Goal: Task Accomplishment & Management: Use online tool/utility

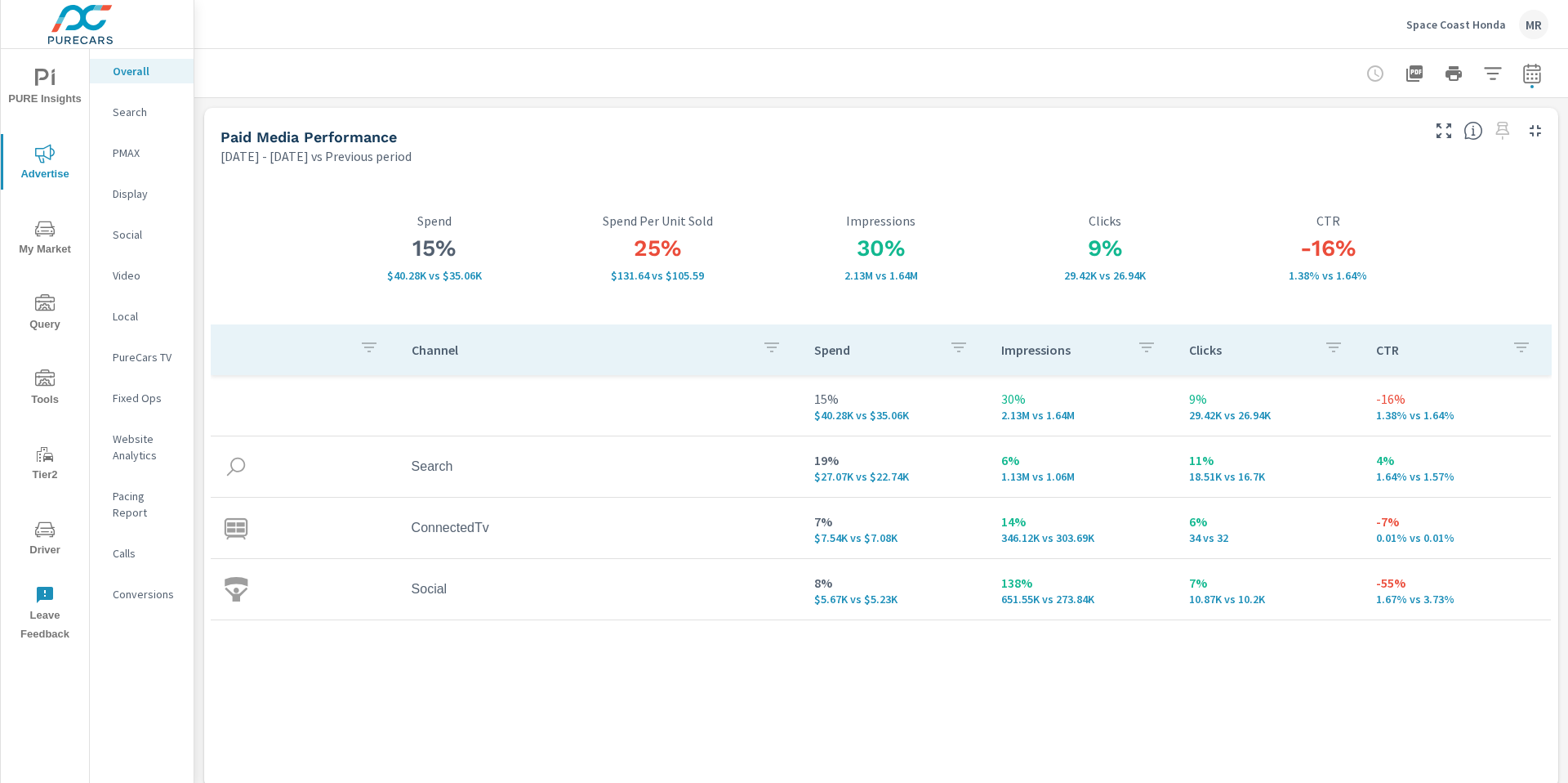
click at [1469, 28] on p "Space Coast Honda" at bounding box center [1456, 24] width 100 height 15
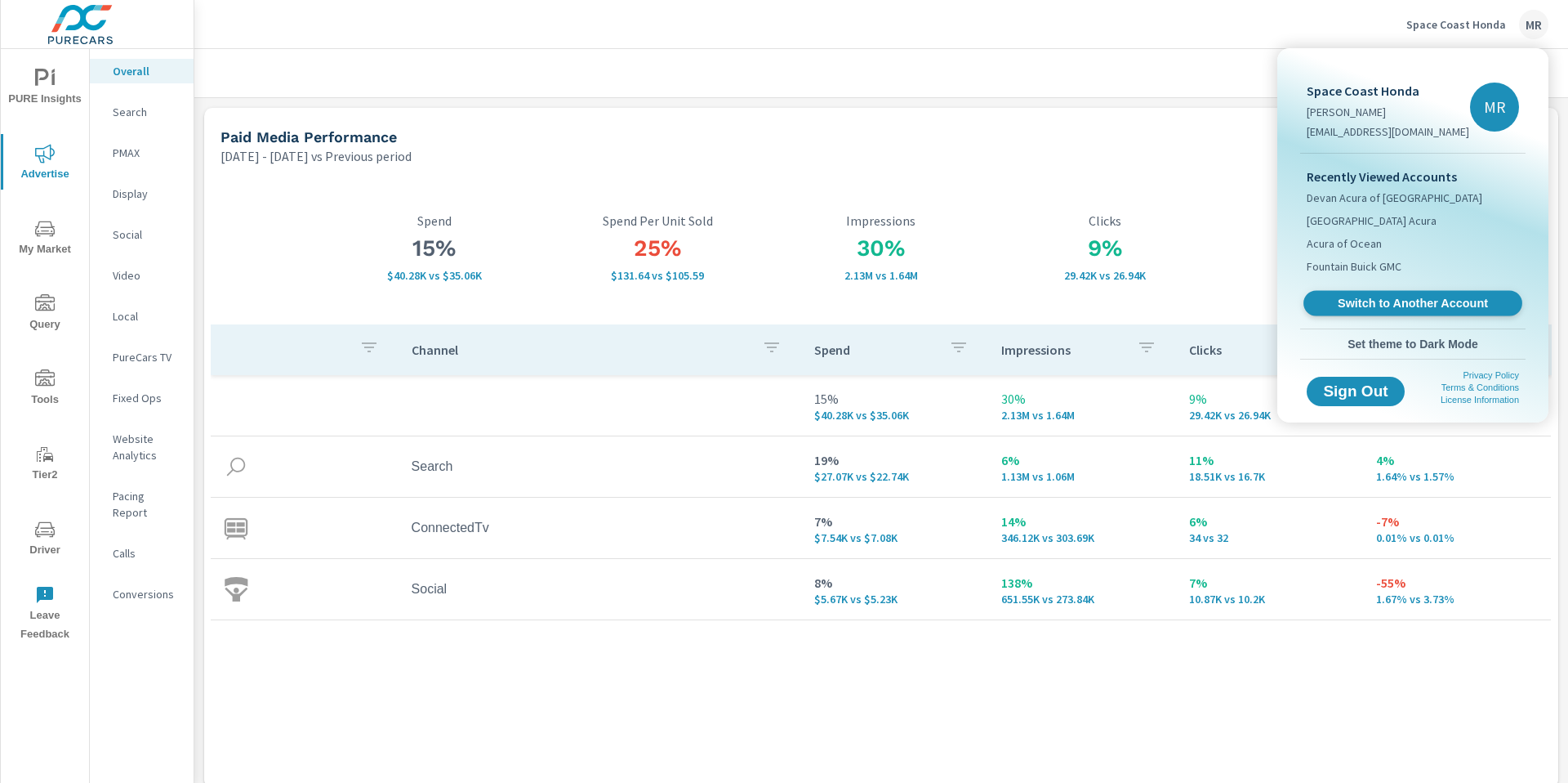
click at [1387, 305] on span "Switch to Another Account" at bounding box center [1412, 304] width 201 height 16
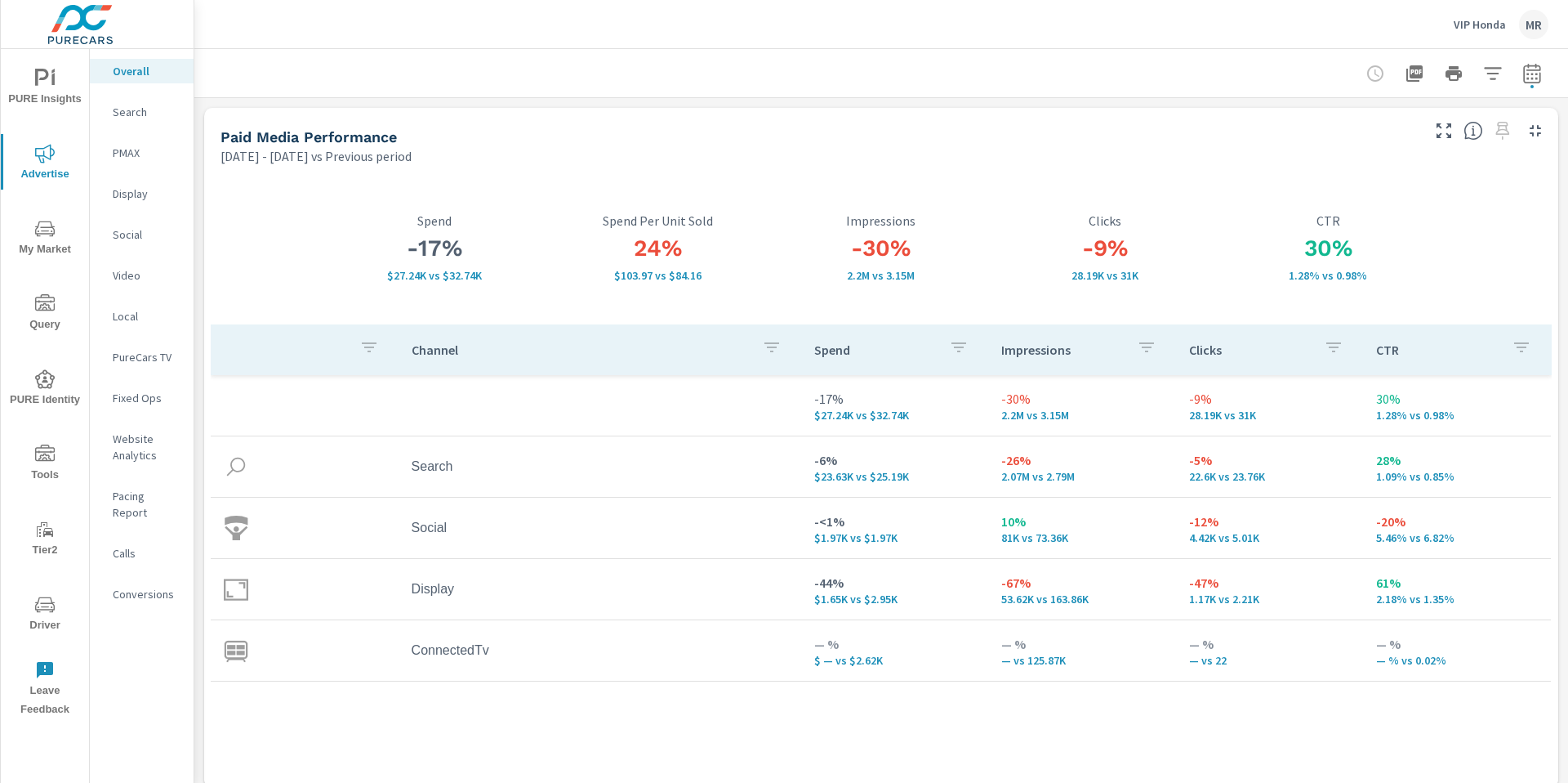
click at [126, 106] on p "Search" at bounding box center [146, 112] width 68 height 17
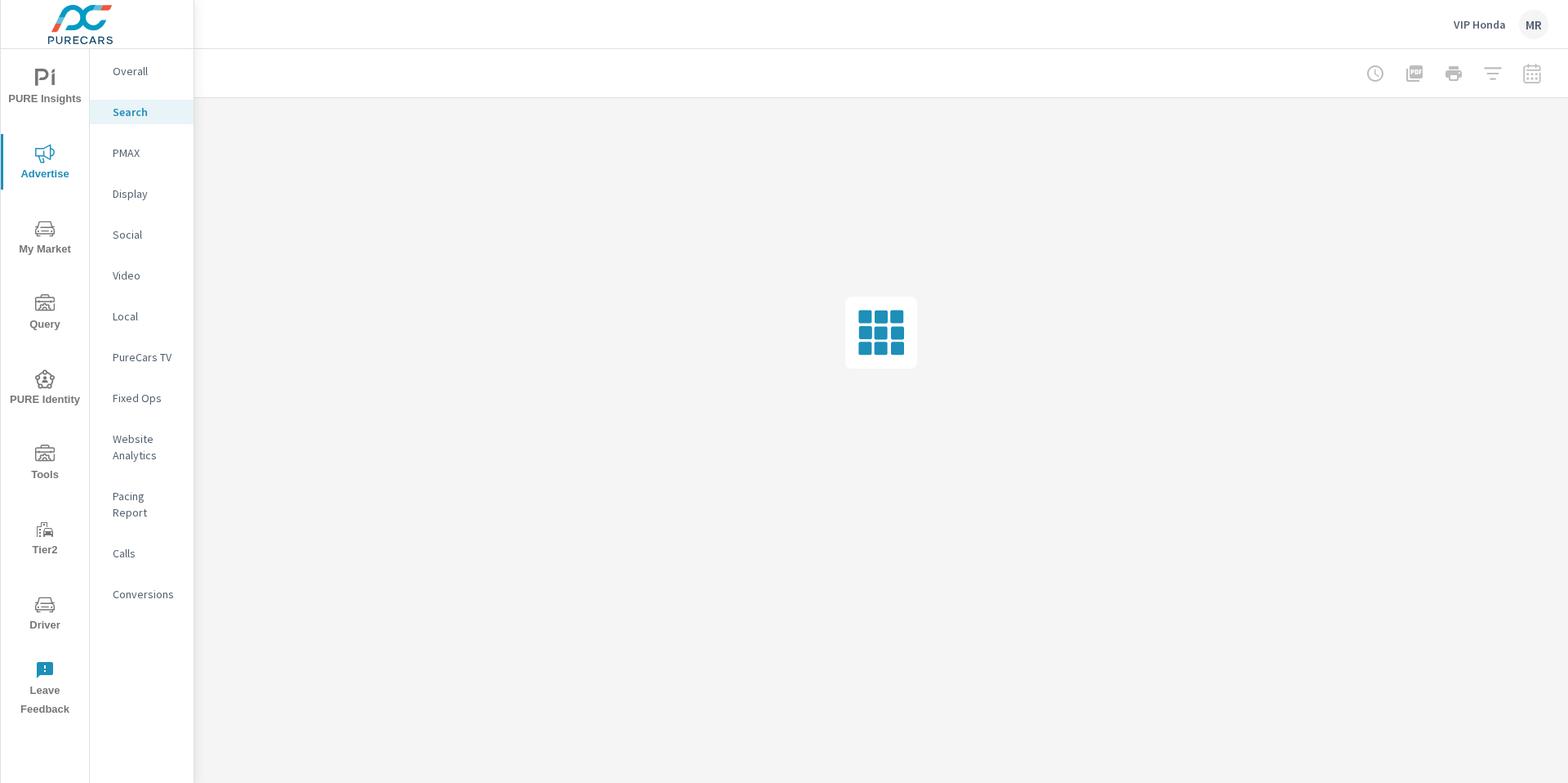
click at [1533, 80] on div at bounding box center [1454, 73] width 190 height 33
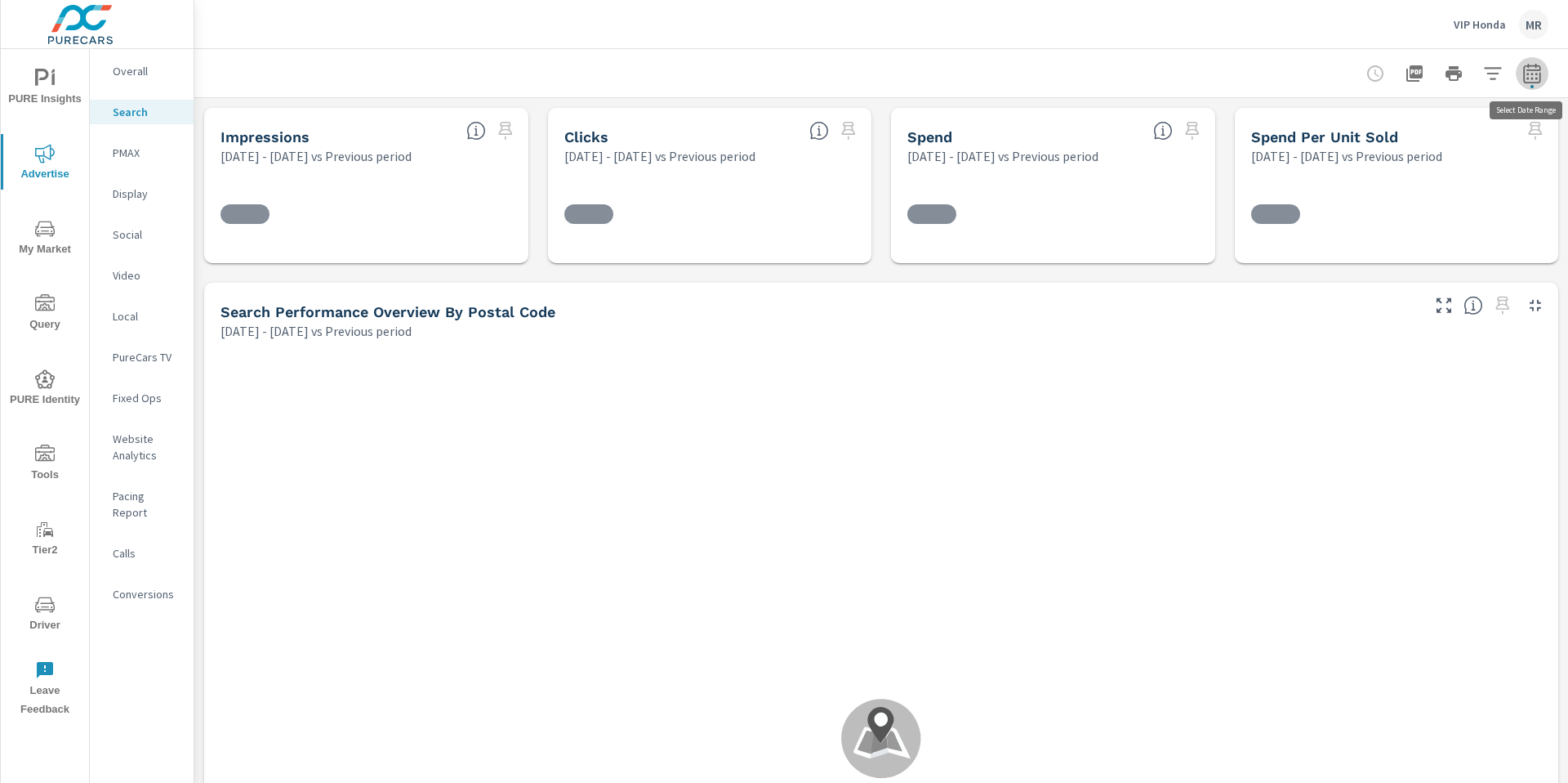
click at [1533, 78] on icon "button" at bounding box center [1531, 76] width 11 height 7
select select "Previous period"
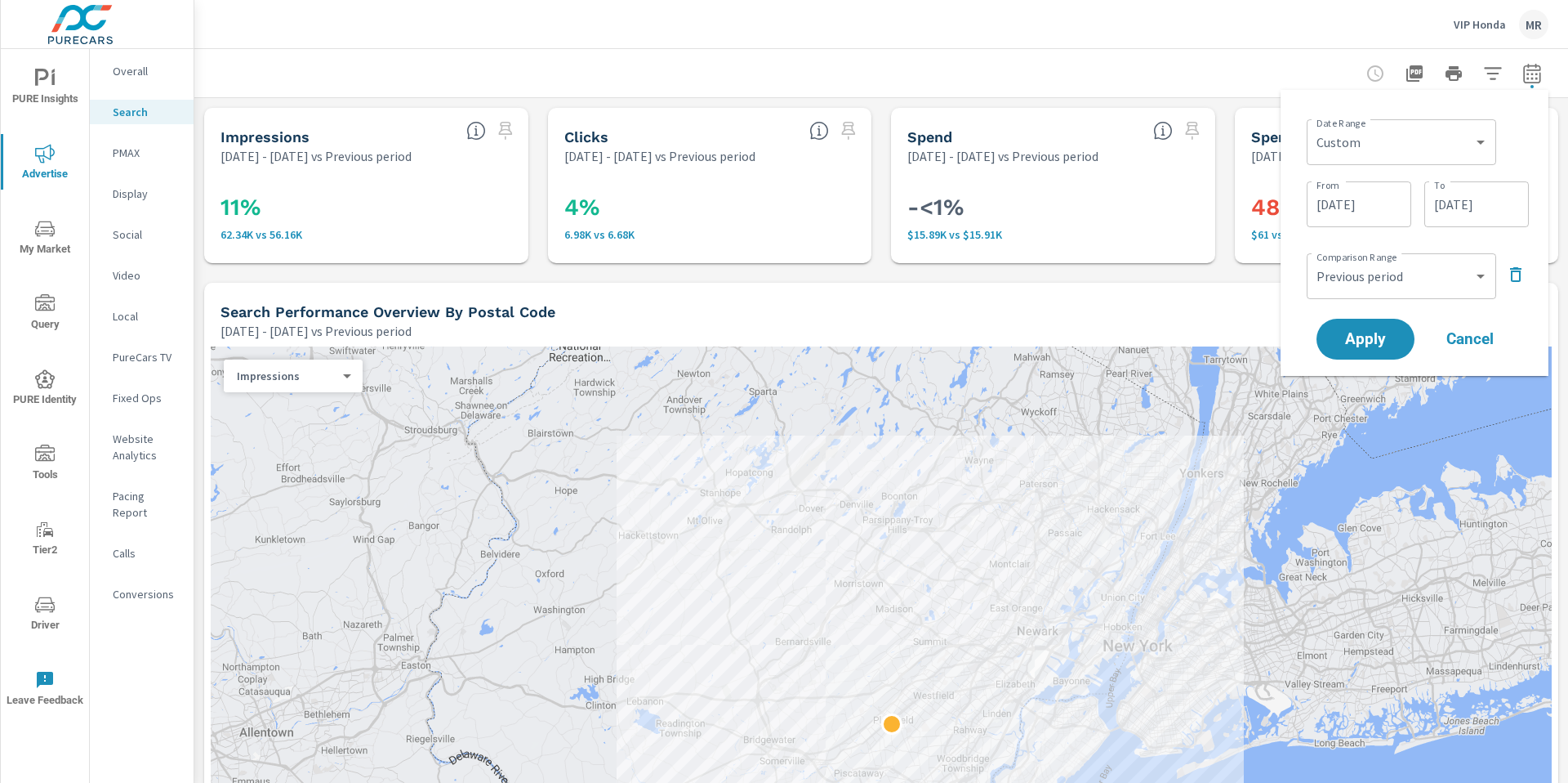
click at [1521, 276] on icon "button" at bounding box center [1516, 275] width 20 height 20
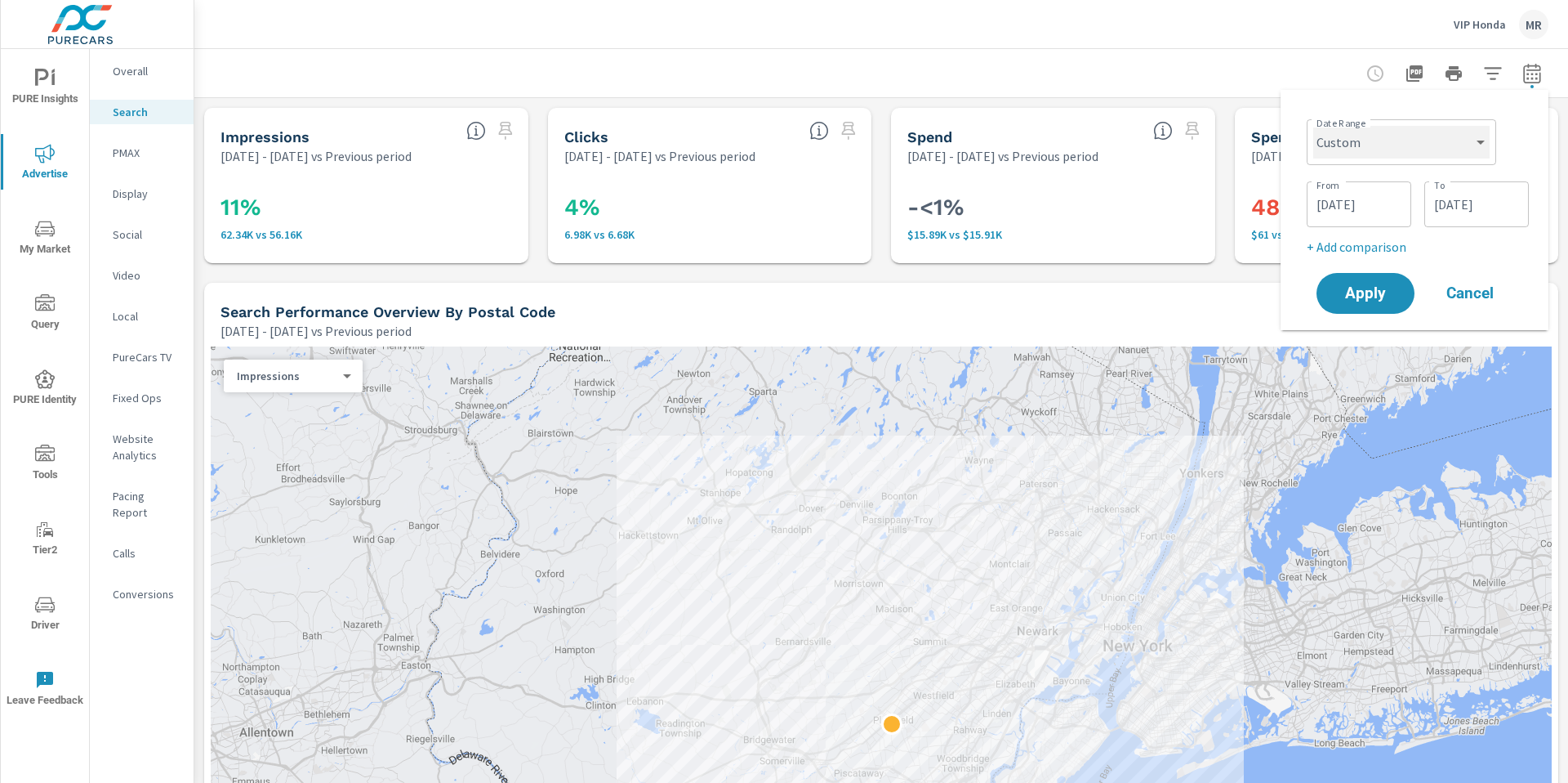
click at [1368, 141] on select "Custom [DATE] Last week Last 7 days Last 14 days Last 30 days Last 45 days Last…" at bounding box center [1401, 141] width 177 height 33
click at [1313, 126] on select "Custom [DATE] Last week Last 7 days Last 14 days Last 30 days Last 45 days Last…" at bounding box center [1401, 141] width 177 height 33
select select "Last month"
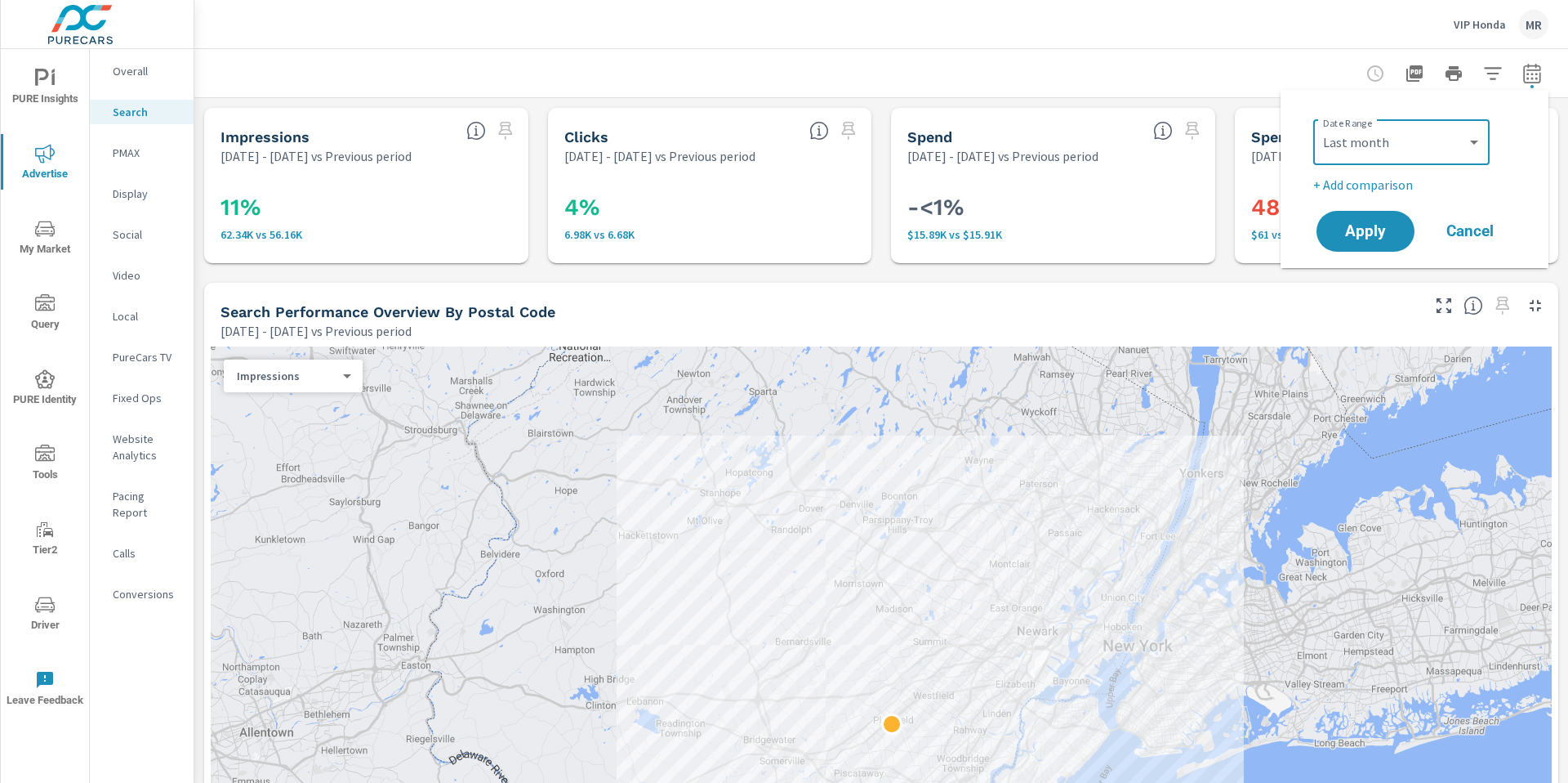
click at [1367, 187] on p "+ Add comparison" at bounding box center [1418, 185] width 209 height 20
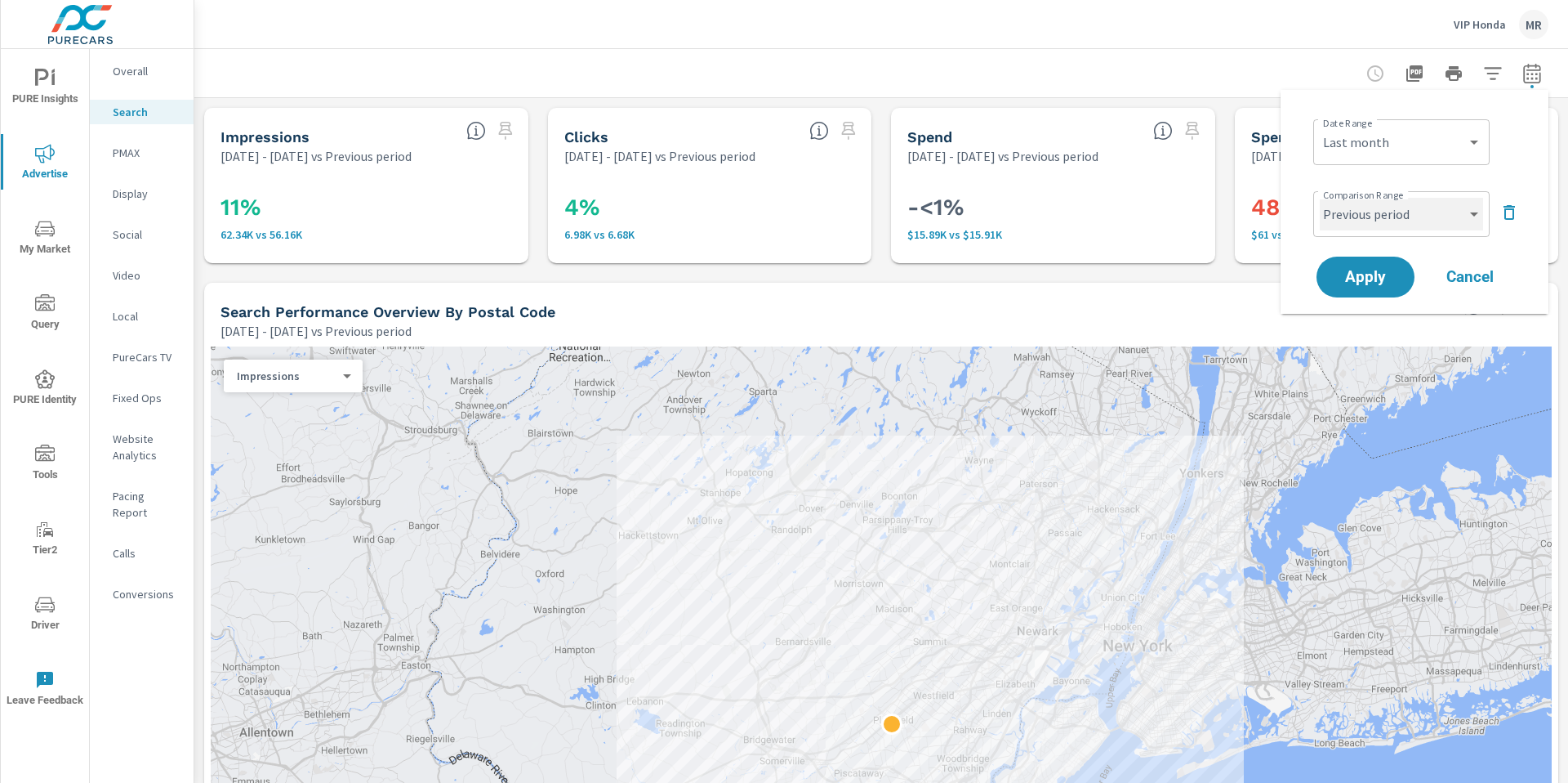
click at [1371, 224] on select "Custom Previous period Previous month Previous year" at bounding box center [1401, 214] width 163 height 33
click at [1320, 198] on select "Custom Previous period Previous month Previous year" at bounding box center [1401, 214] width 163 height 33
select select "Previous month"
click at [1369, 283] on span "Apply" at bounding box center [1365, 278] width 67 height 16
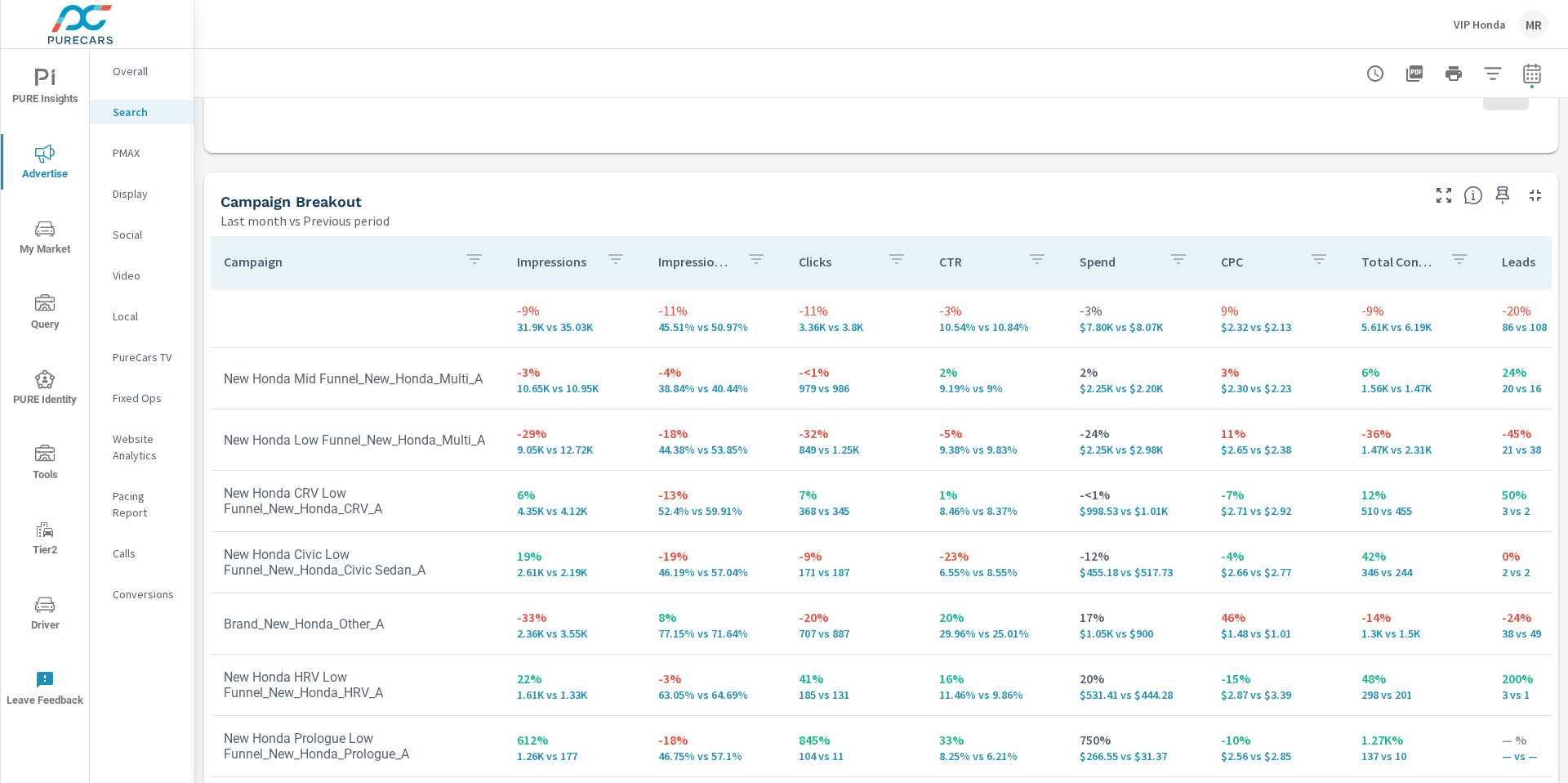
scroll to position [1589, 0]
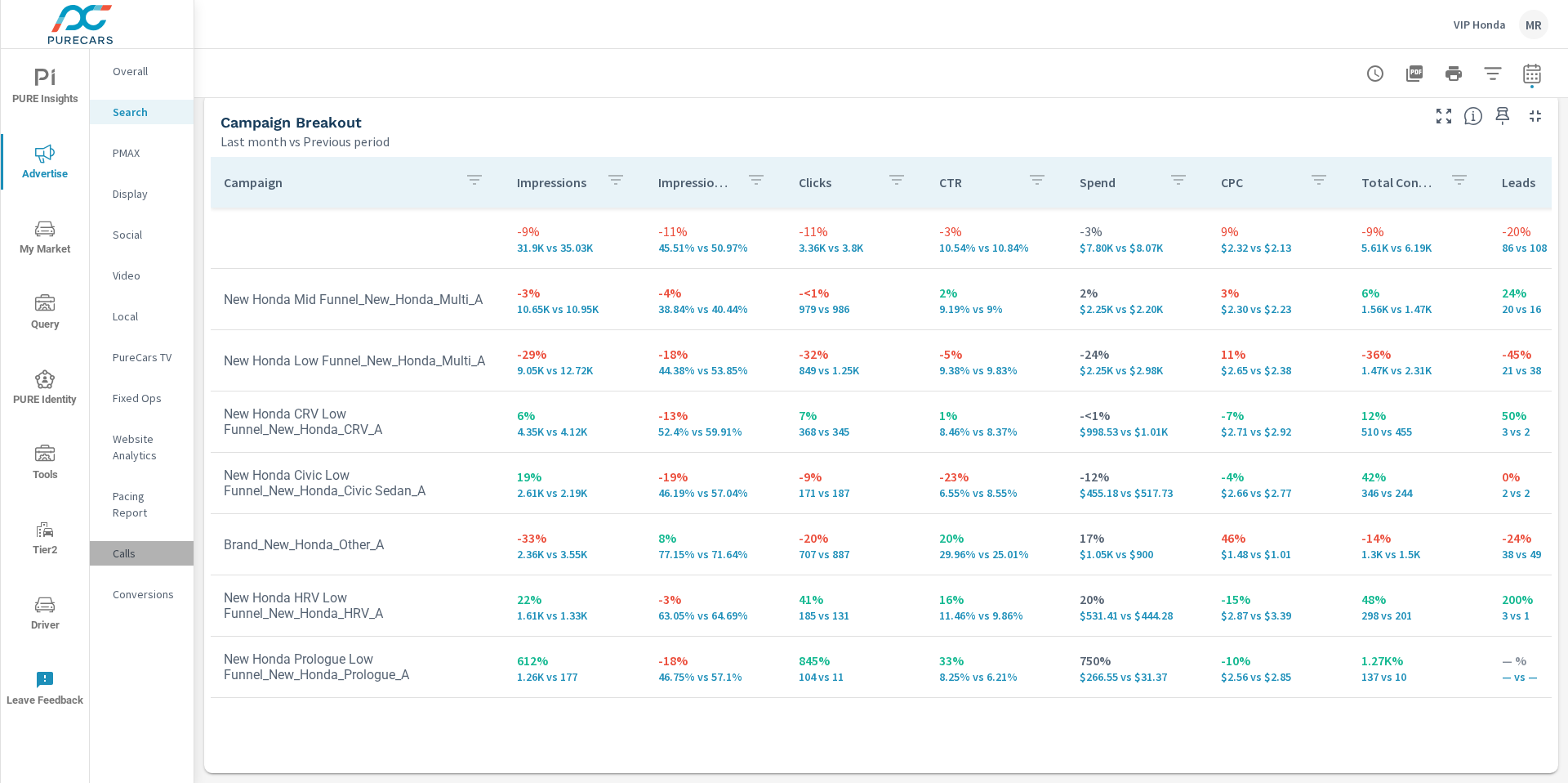
click at [134, 545] on p "Calls" at bounding box center [146, 553] width 68 height 17
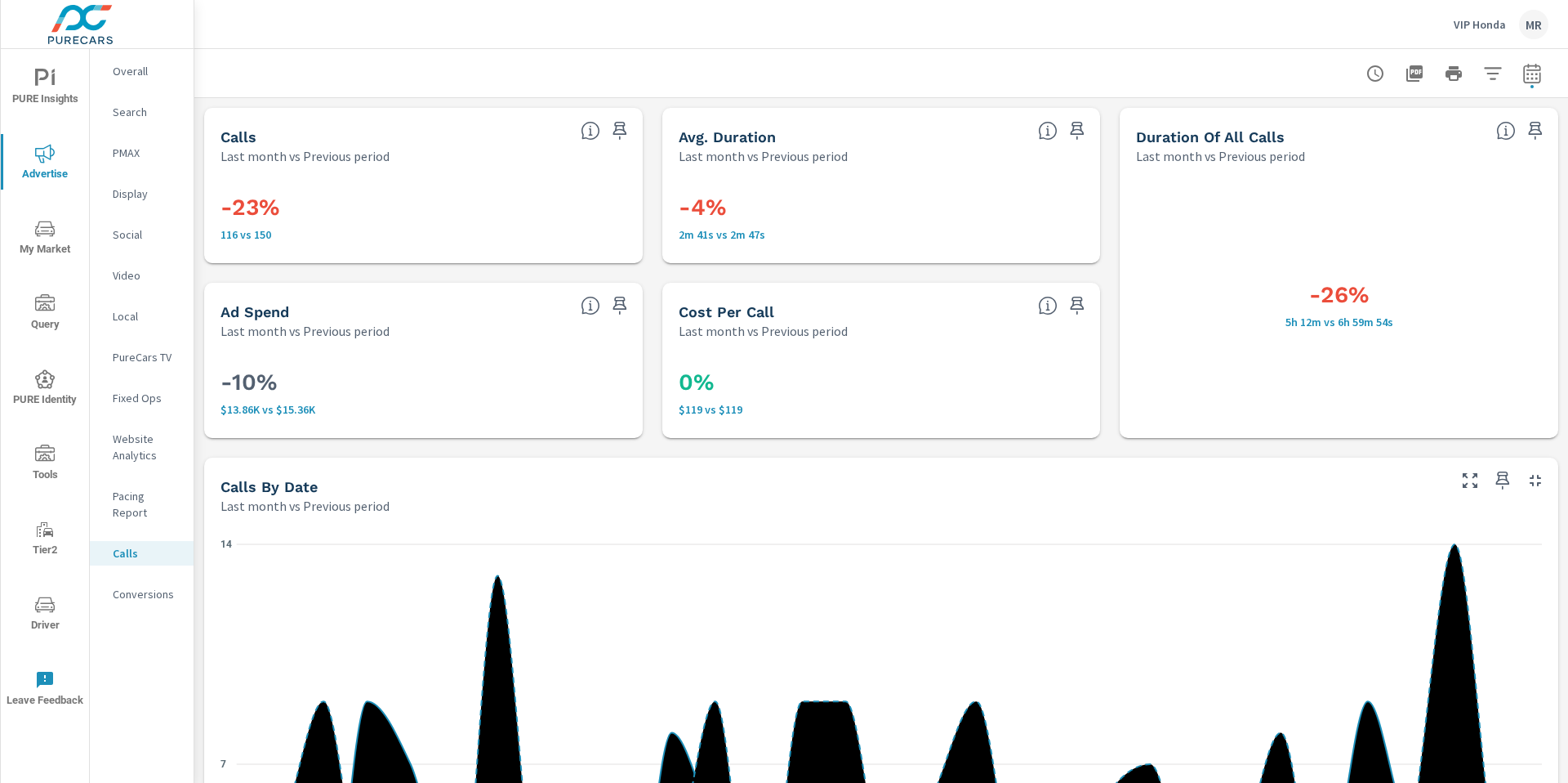
click at [133, 109] on p "Search" at bounding box center [146, 112] width 68 height 17
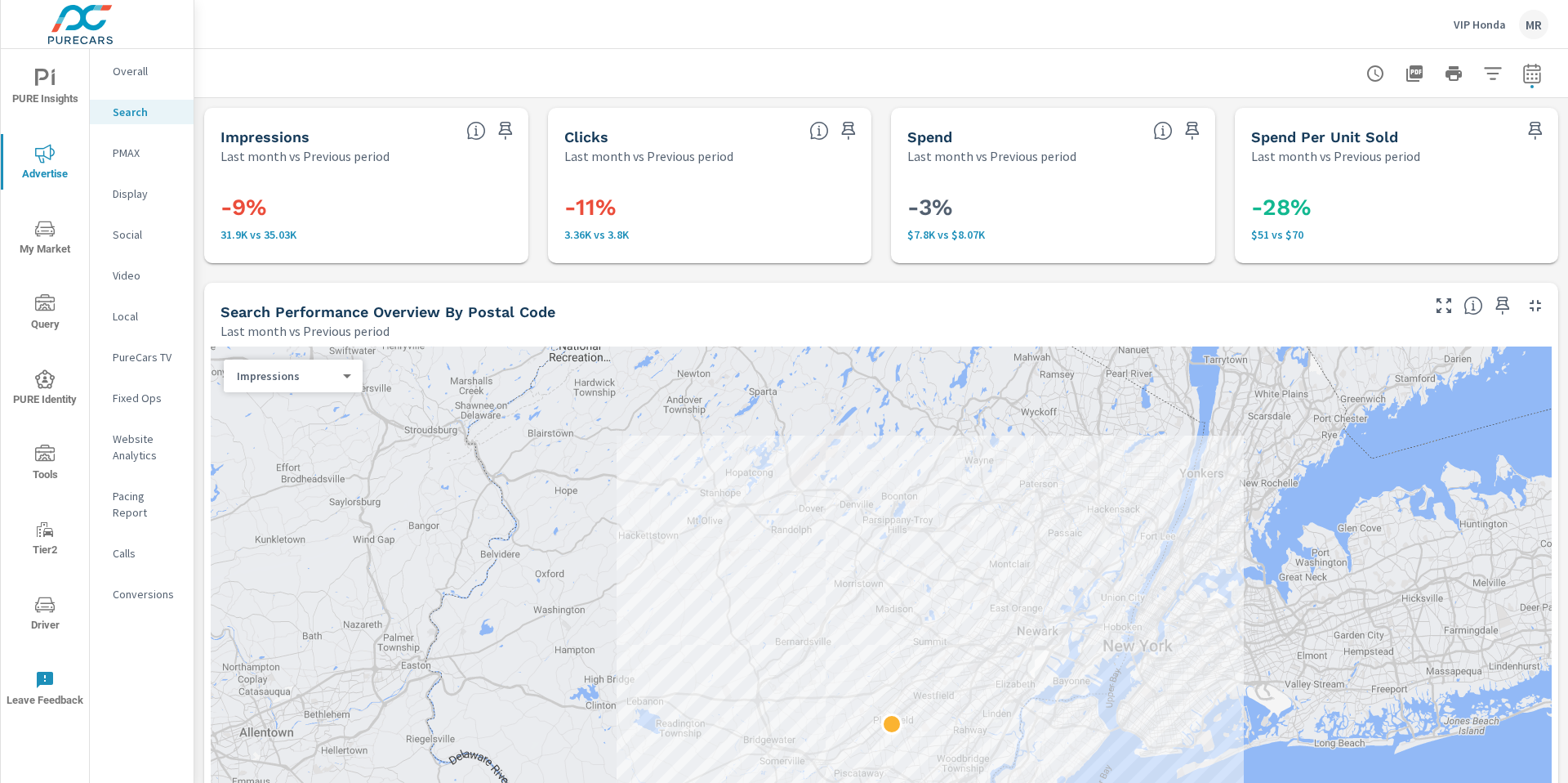
click at [143, 77] on p "Overall" at bounding box center [146, 71] width 68 height 17
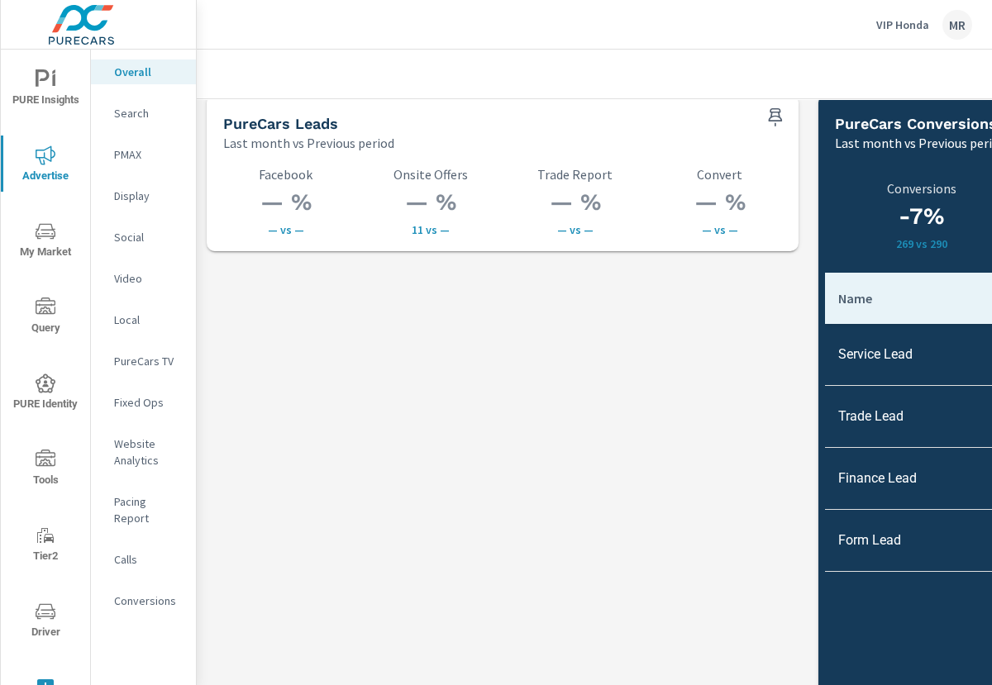
scroll to position [2315, 0]
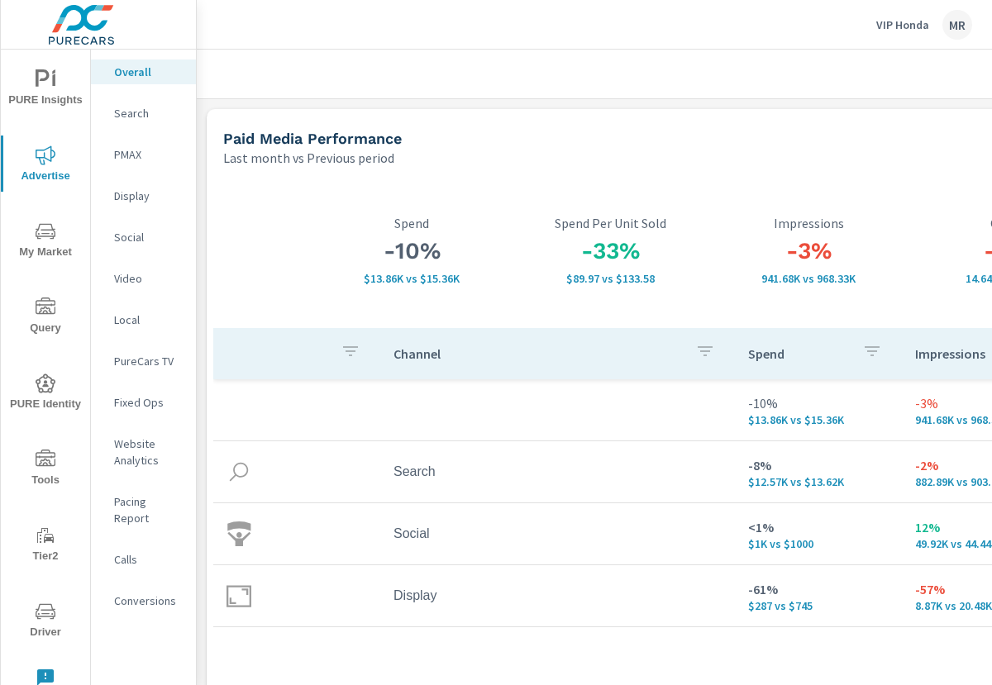
click at [906, 24] on p "VIP Honda" at bounding box center [902, 24] width 53 height 15
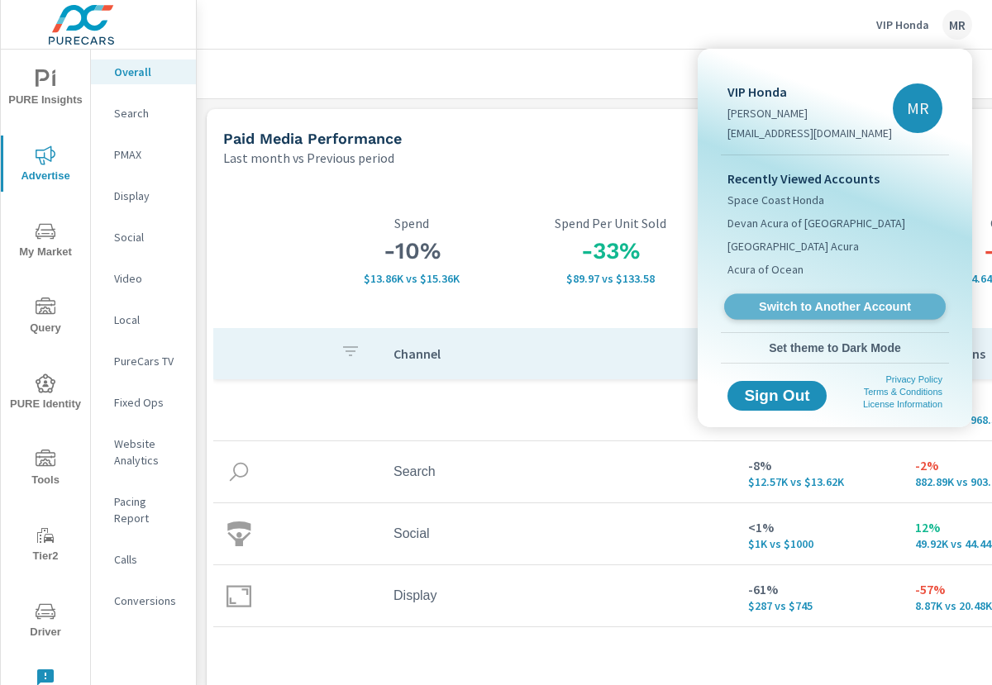
click at [801, 308] on span "Switch to Another Account" at bounding box center [834, 307] width 203 height 16
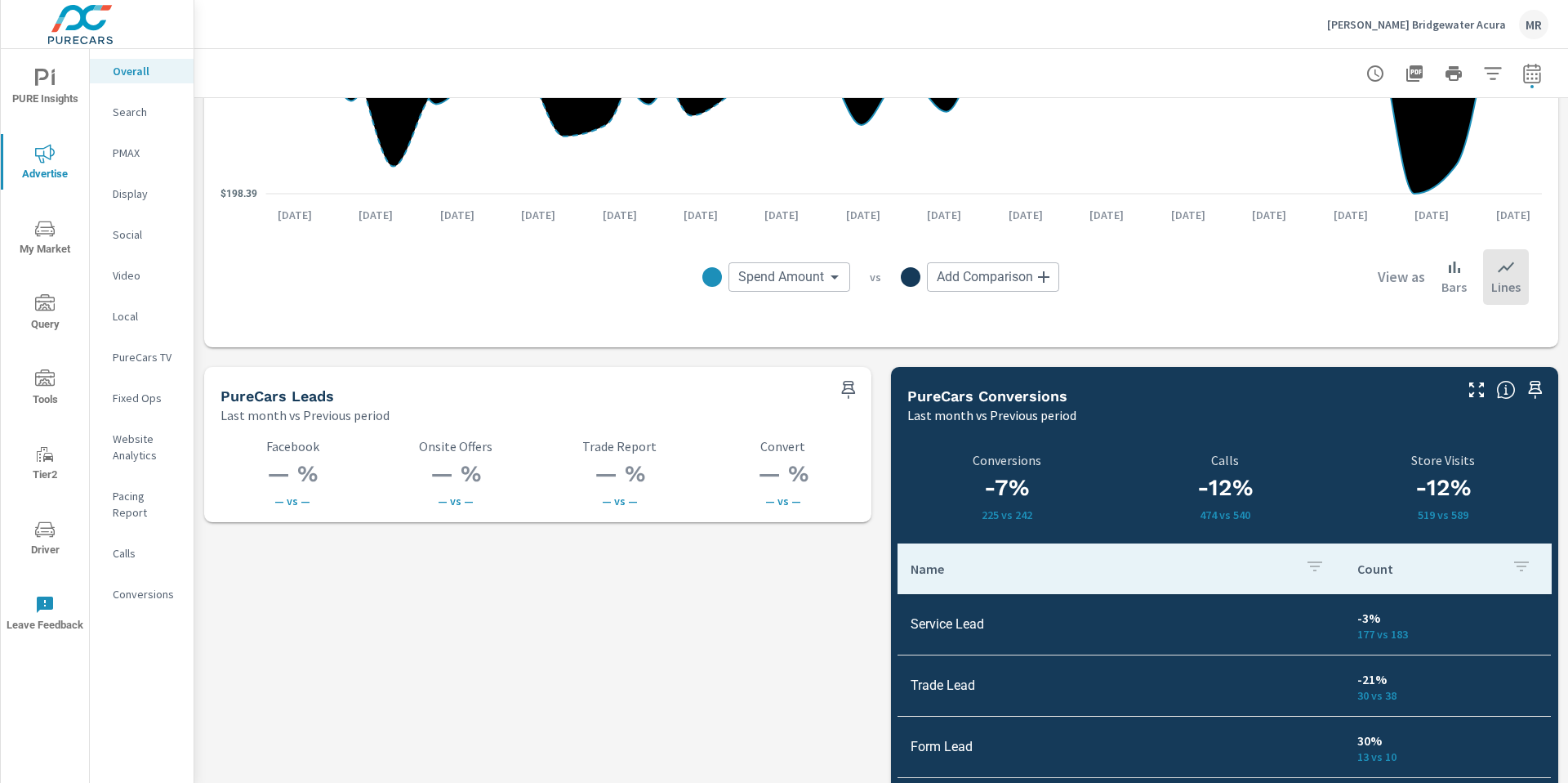
scroll to position [2289, 0]
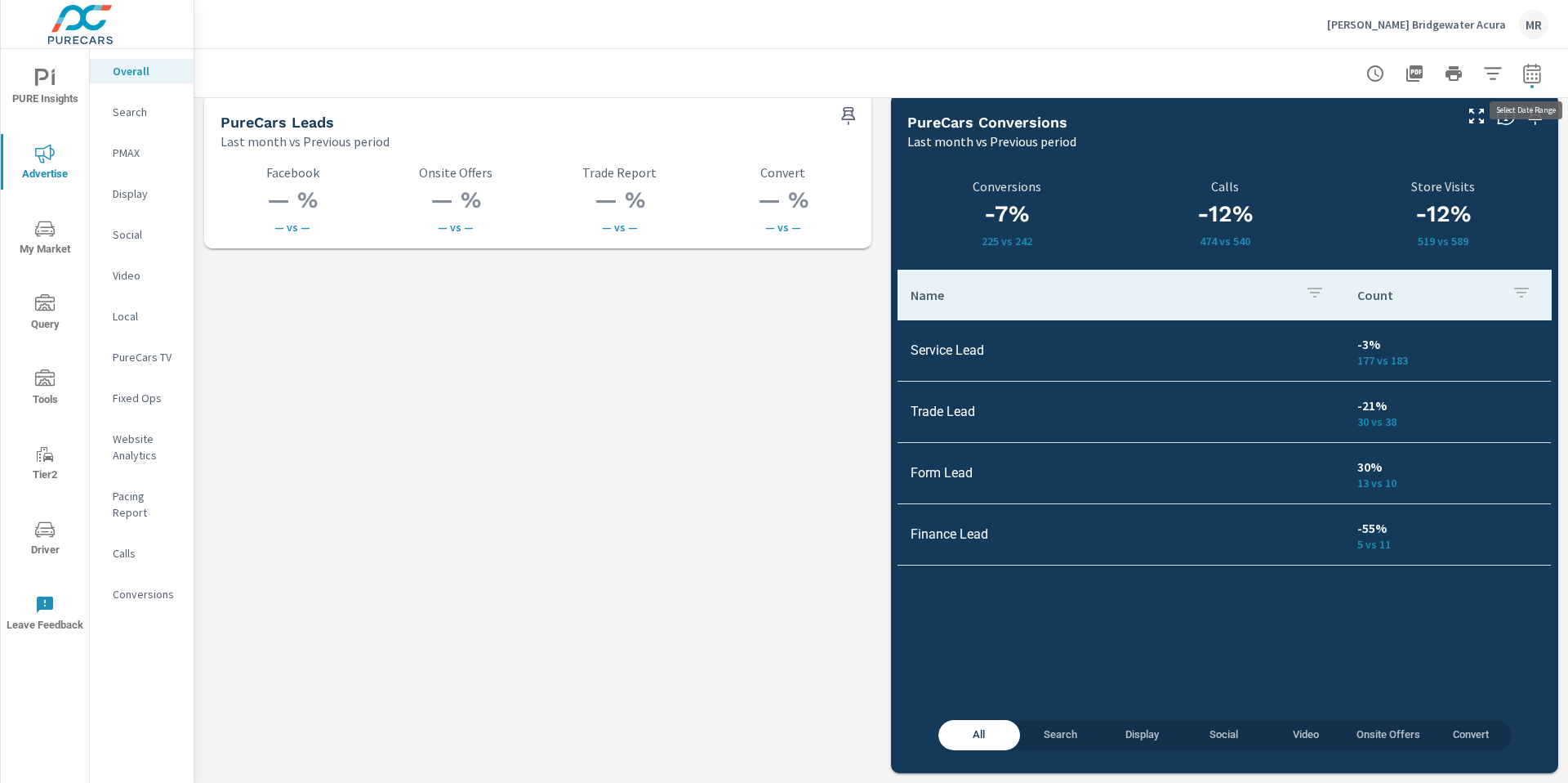
click at [979, 76] on icon "button" at bounding box center [1532, 73] width 20 height 20
select select "Last month"
select select "Previous period"
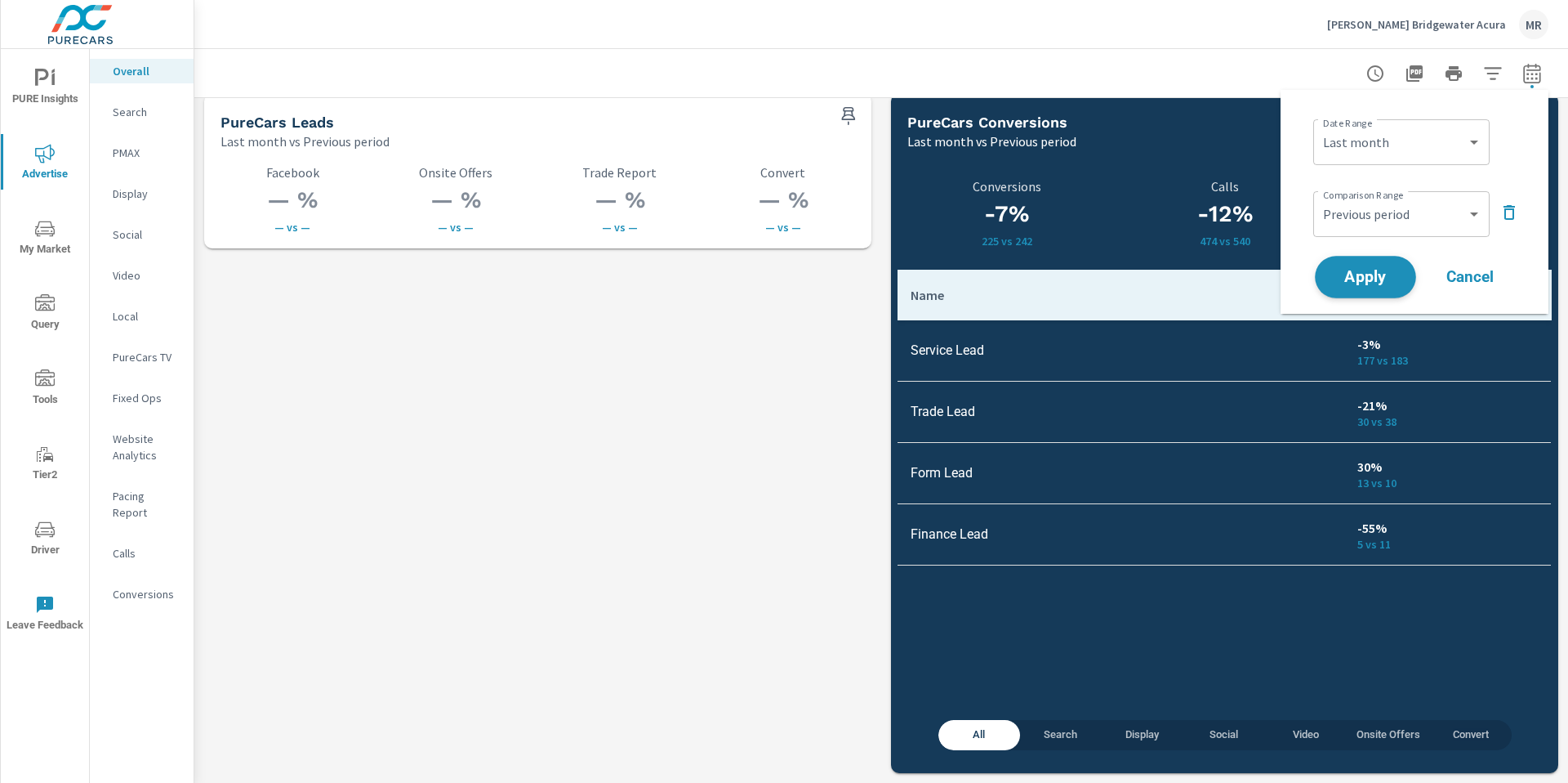
click at [979, 277] on span "Apply" at bounding box center [1365, 278] width 67 height 16
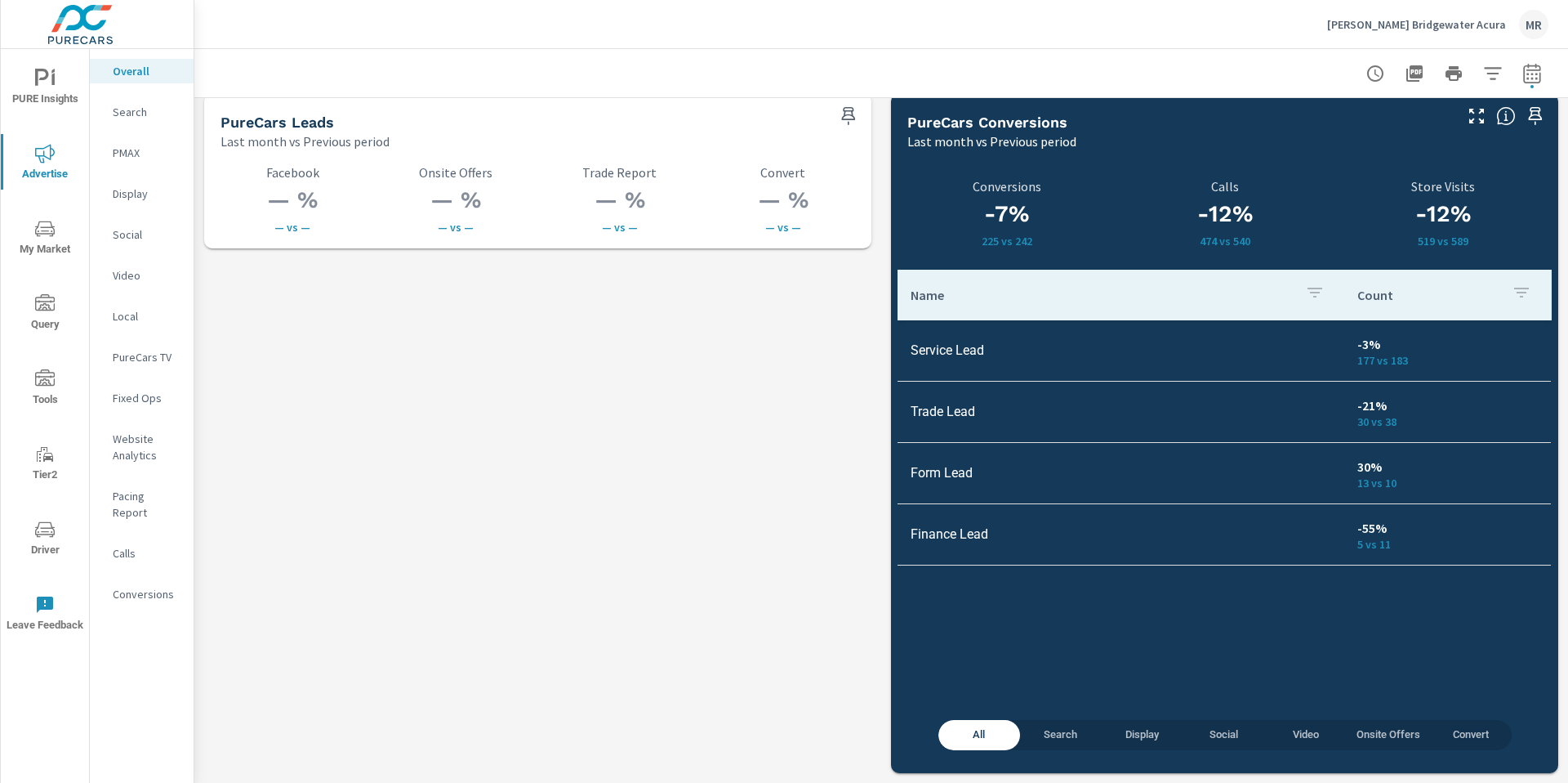
click at [111, 112] on div "Search" at bounding box center [141, 112] width 104 height 25
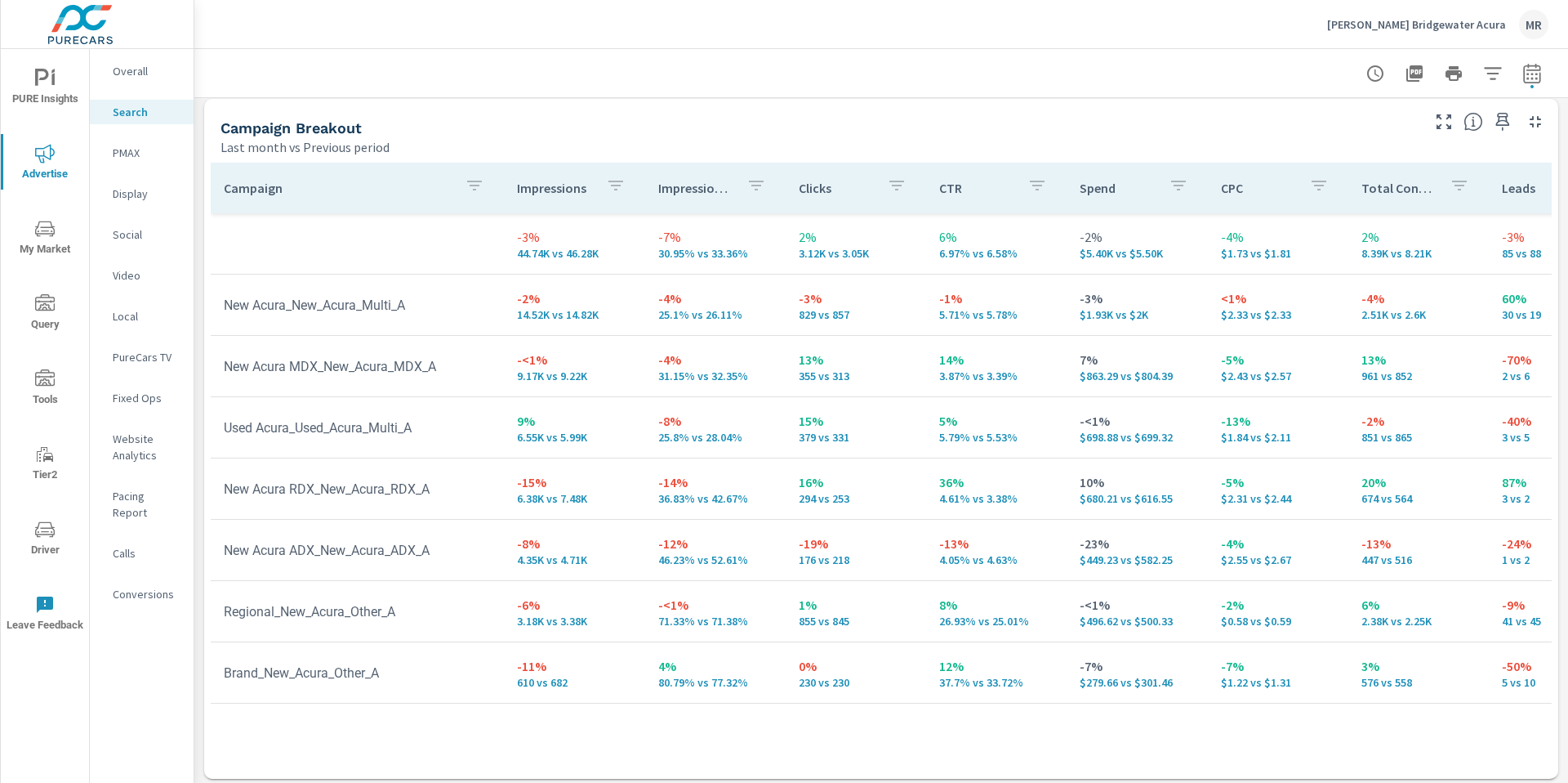
scroll to position [1583, 0]
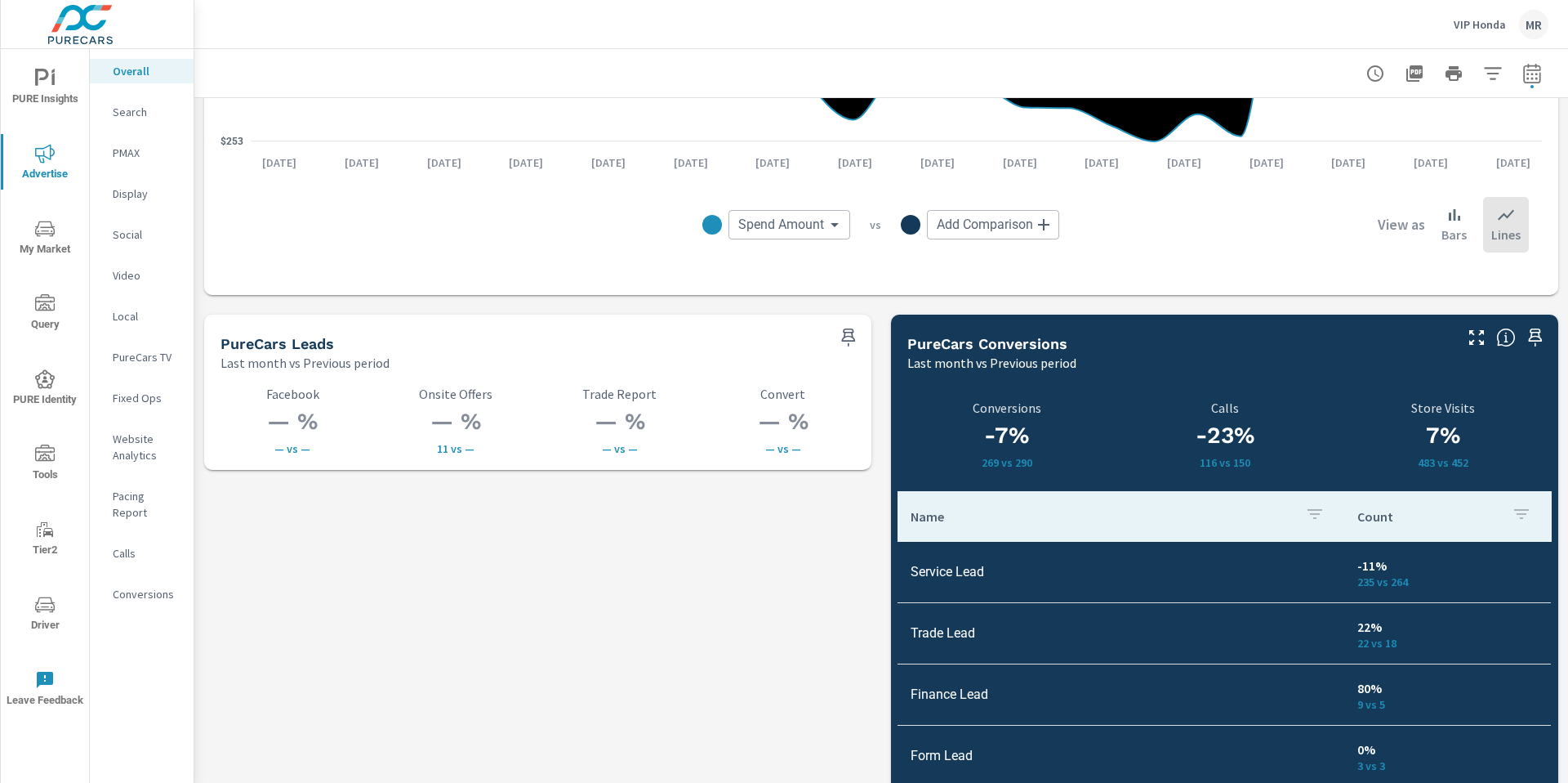
scroll to position [1911, 0]
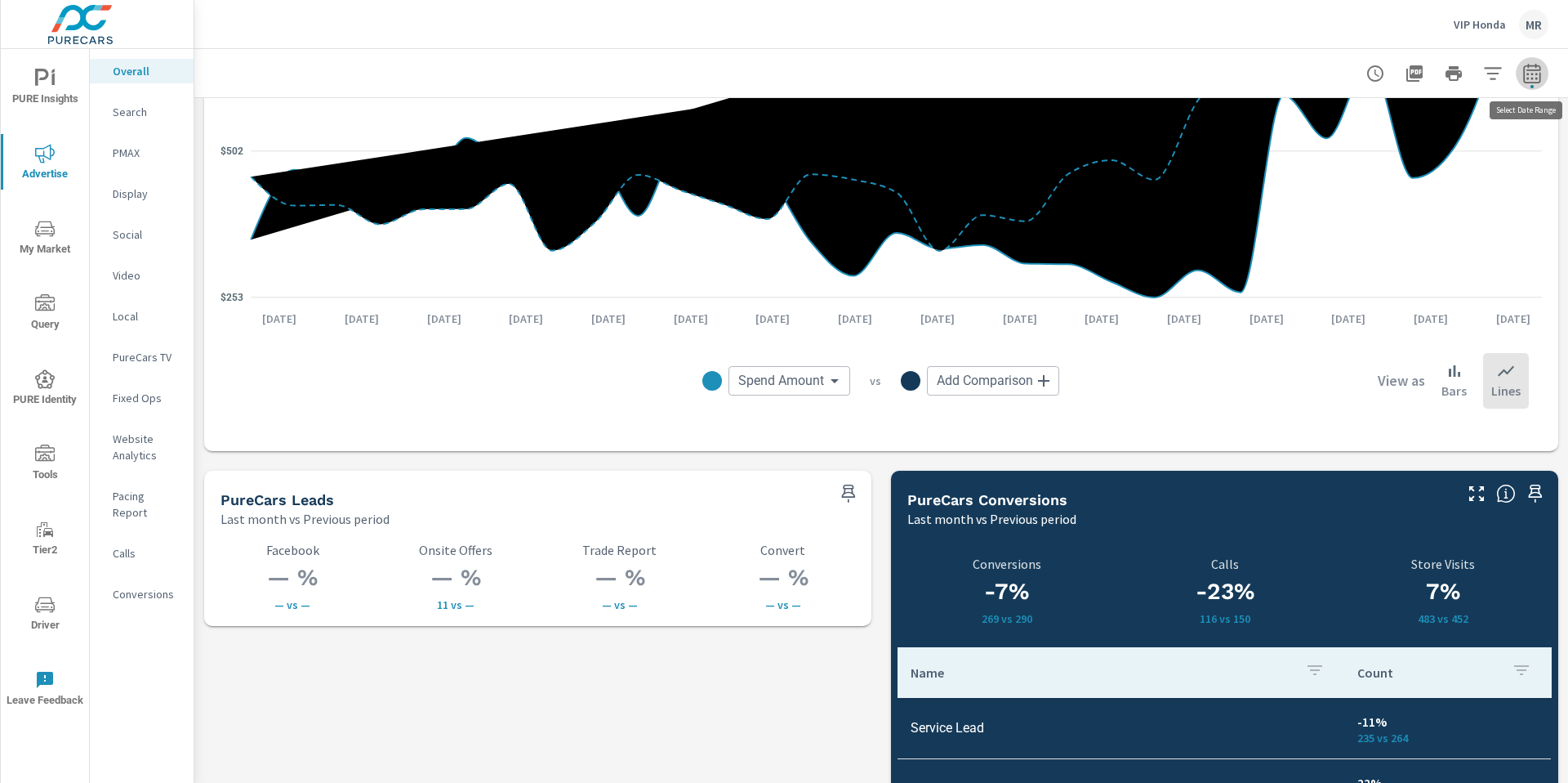
click at [1533, 69] on icon "button" at bounding box center [1531, 73] width 17 height 20
select select "Last month"
select select "Previous period"
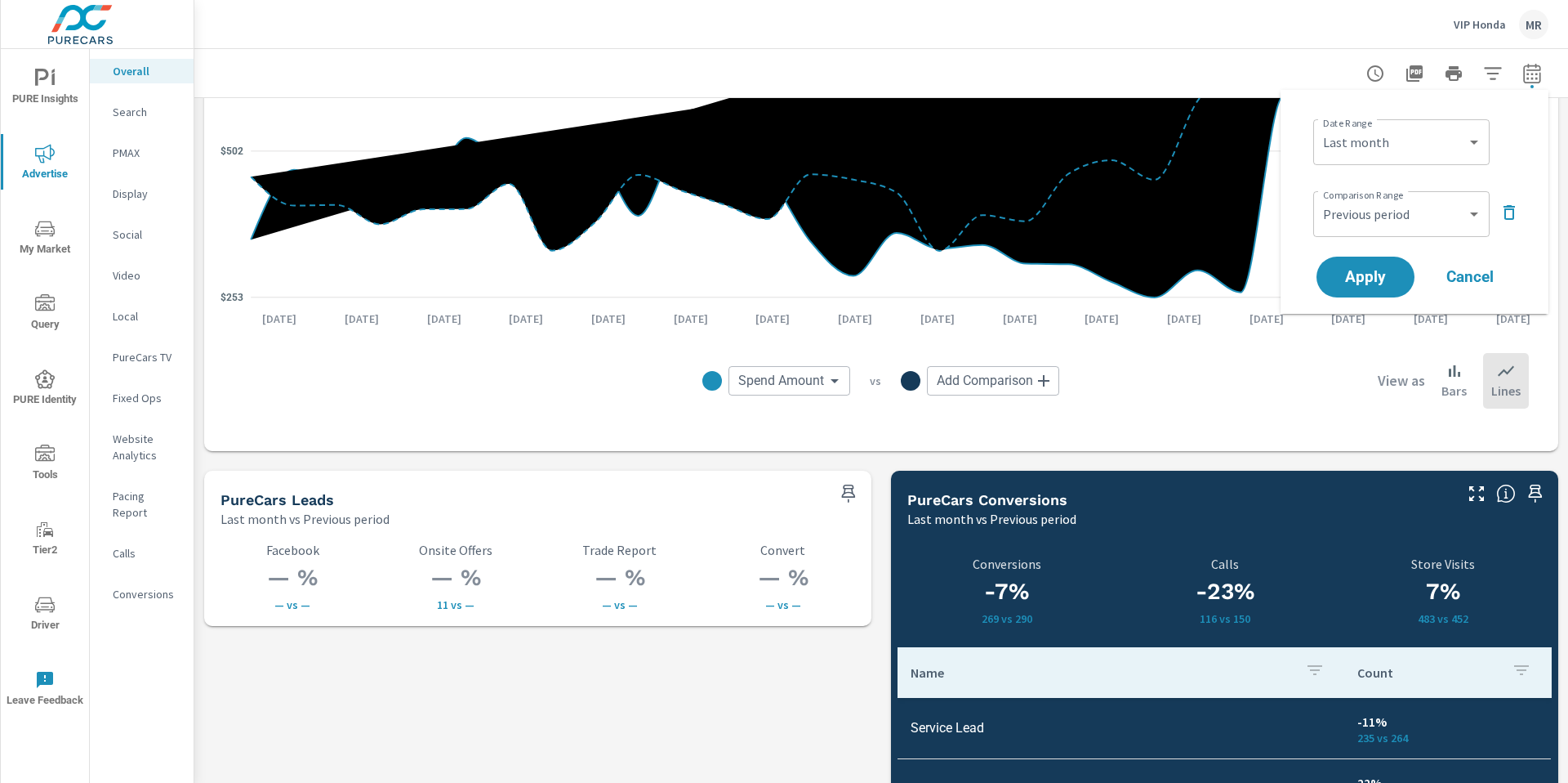
scroll to position [1646, 0]
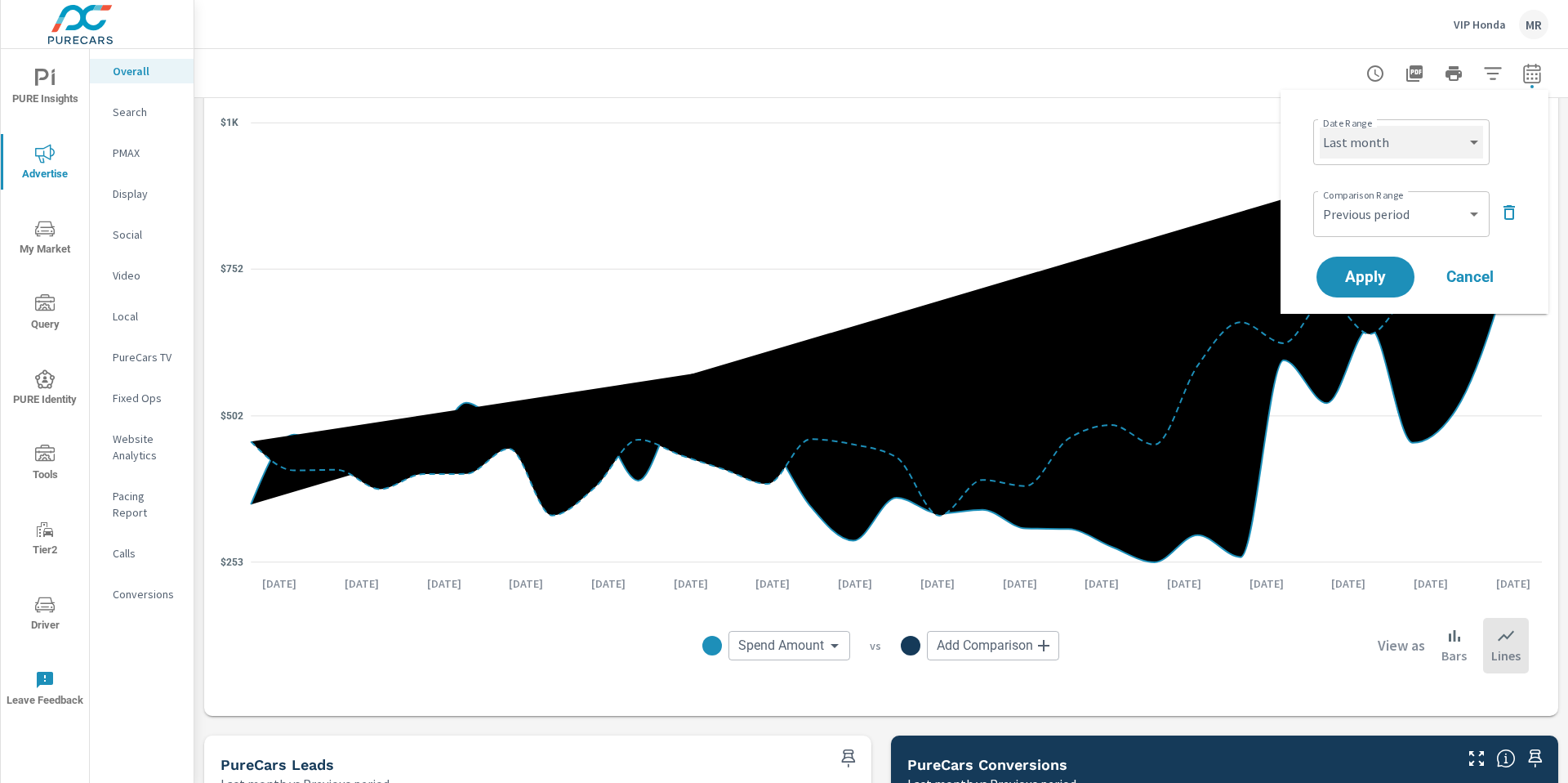
click at [1397, 143] on select "Custom [DATE] Last week Last 7 days Last 14 days Last 30 days Last 45 days Last…" at bounding box center [1401, 141] width 163 height 33
click at [1320, 126] on select "Custom [DATE] Last week Last 7 days Last 14 days Last 30 days Last 45 days Last…" at bounding box center [1401, 141] width 163 height 33
select select "Month to date"
click at [1435, 215] on select "Custom Previous period Previous month Previous year" at bounding box center [1401, 214] width 163 height 33
click at [1320, 198] on select "Custom Previous period Previous month Previous year" at bounding box center [1401, 214] width 163 height 33
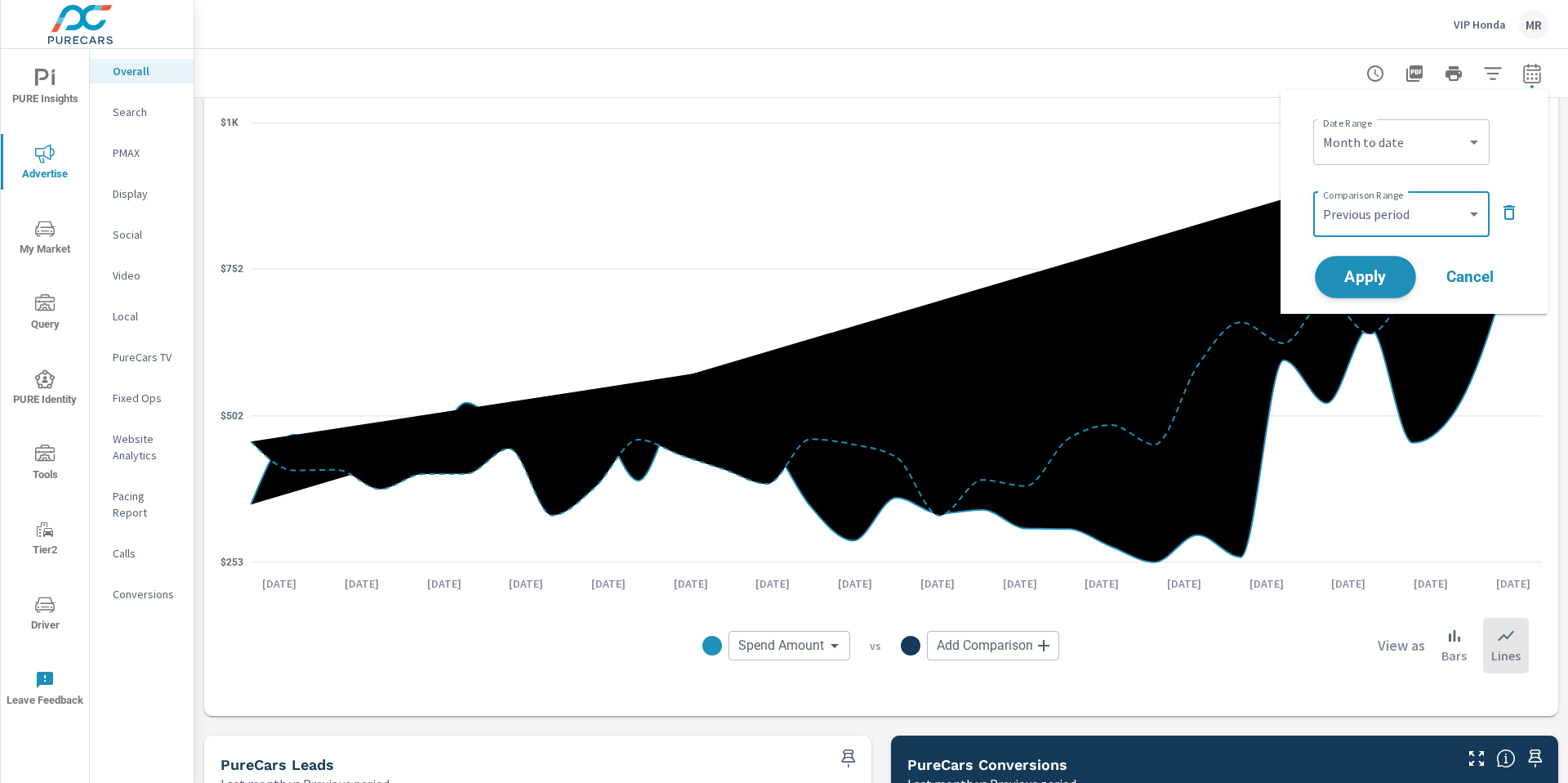
click at [1362, 278] on span "Apply" at bounding box center [1365, 278] width 67 height 16
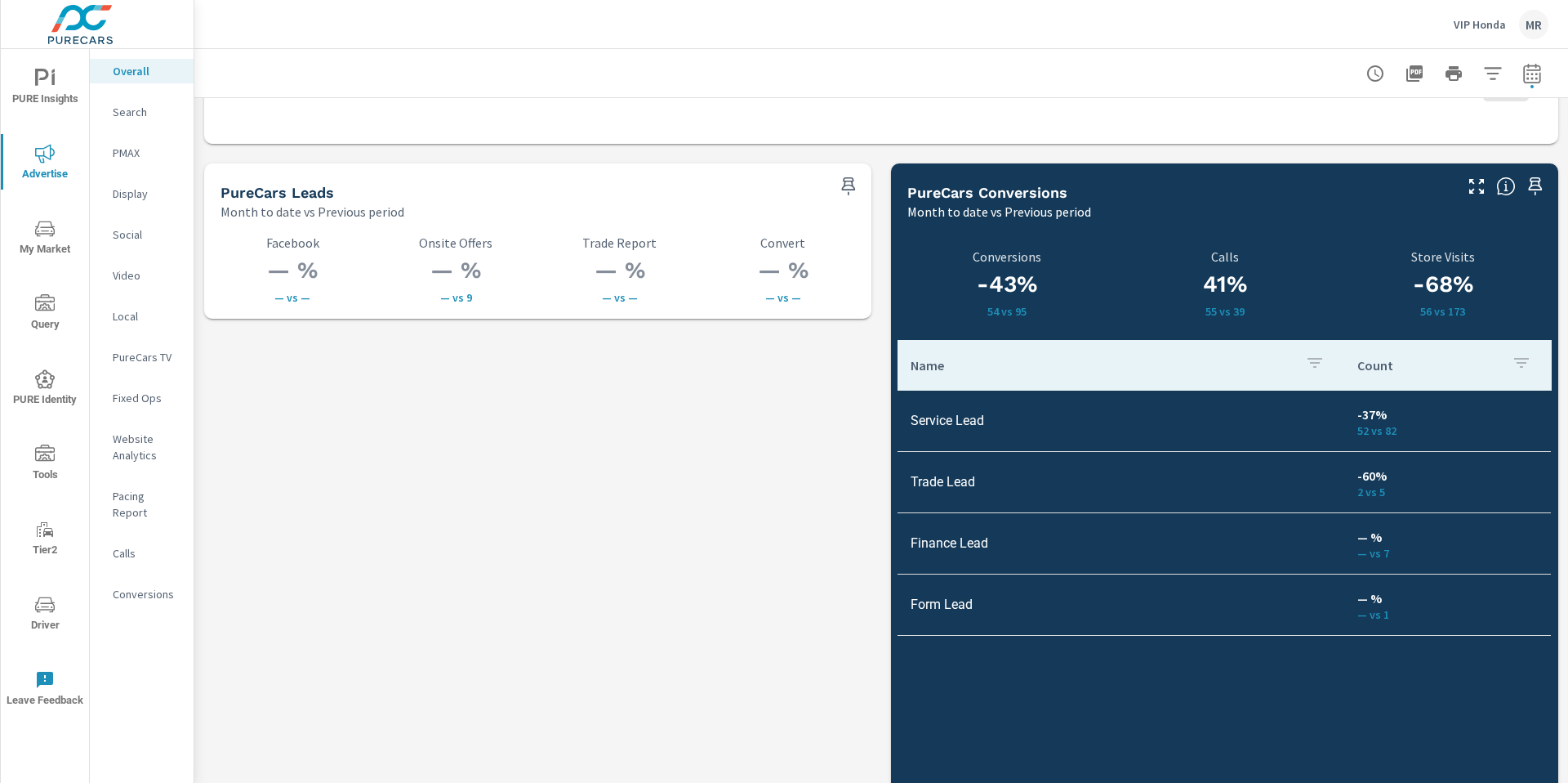
scroll to position [2289, 0]
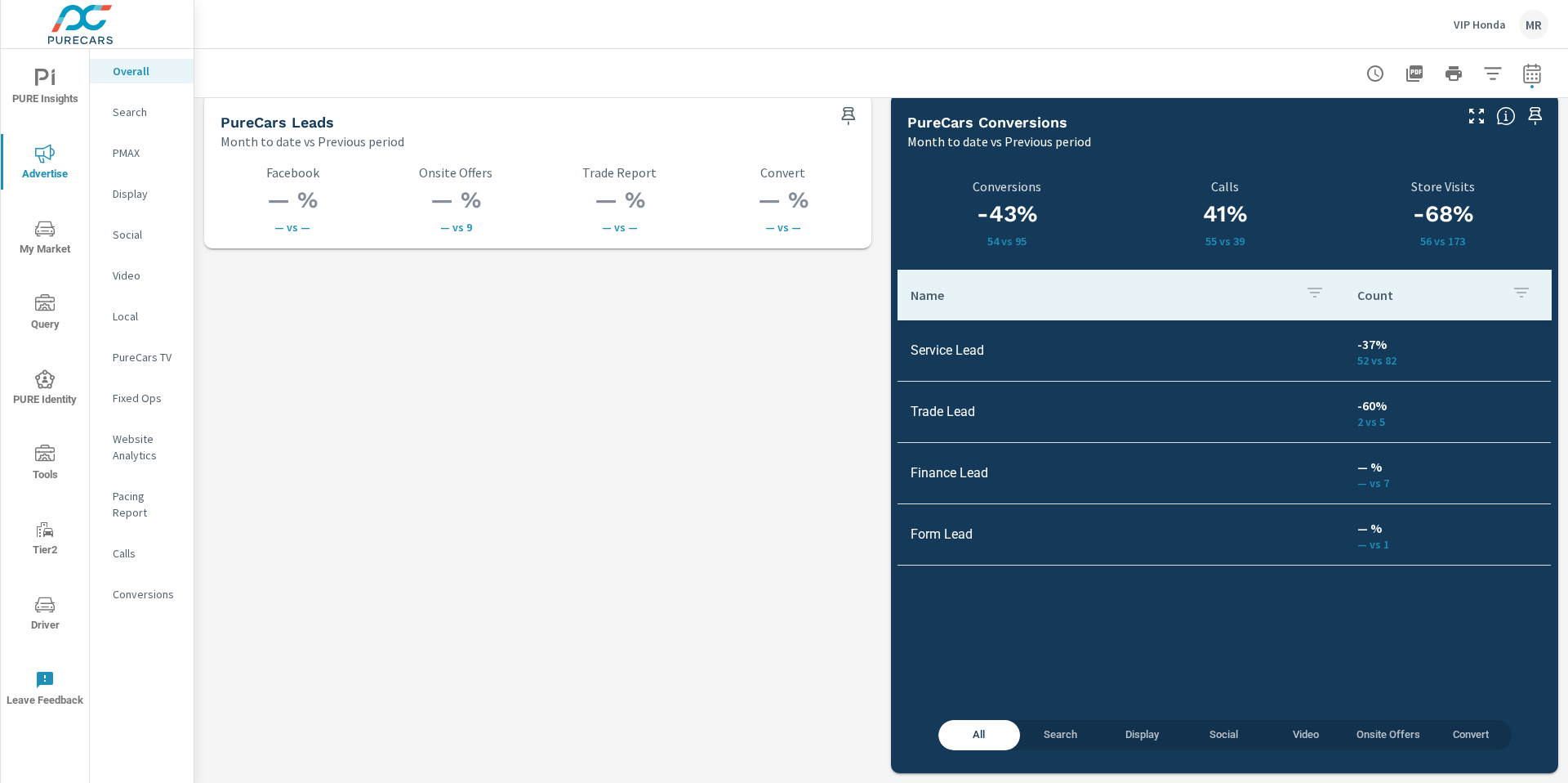
click at [43, 450] on icon "nav menu" at bounding box center [45, 455] width 20 height 20
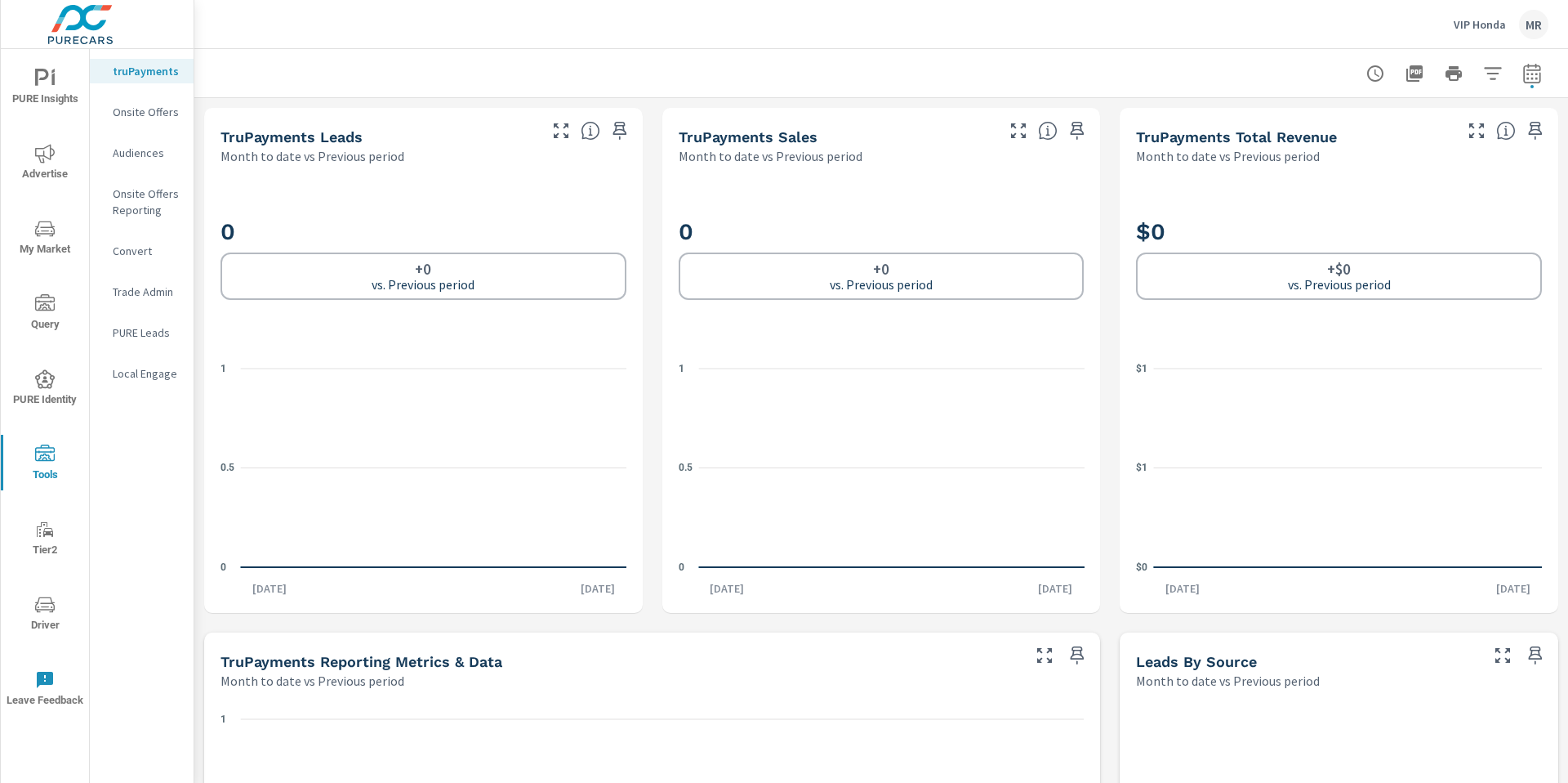
click at [149, 117] on p "Onsite Offers" at bounding box center [146, 112] width 68 height 17
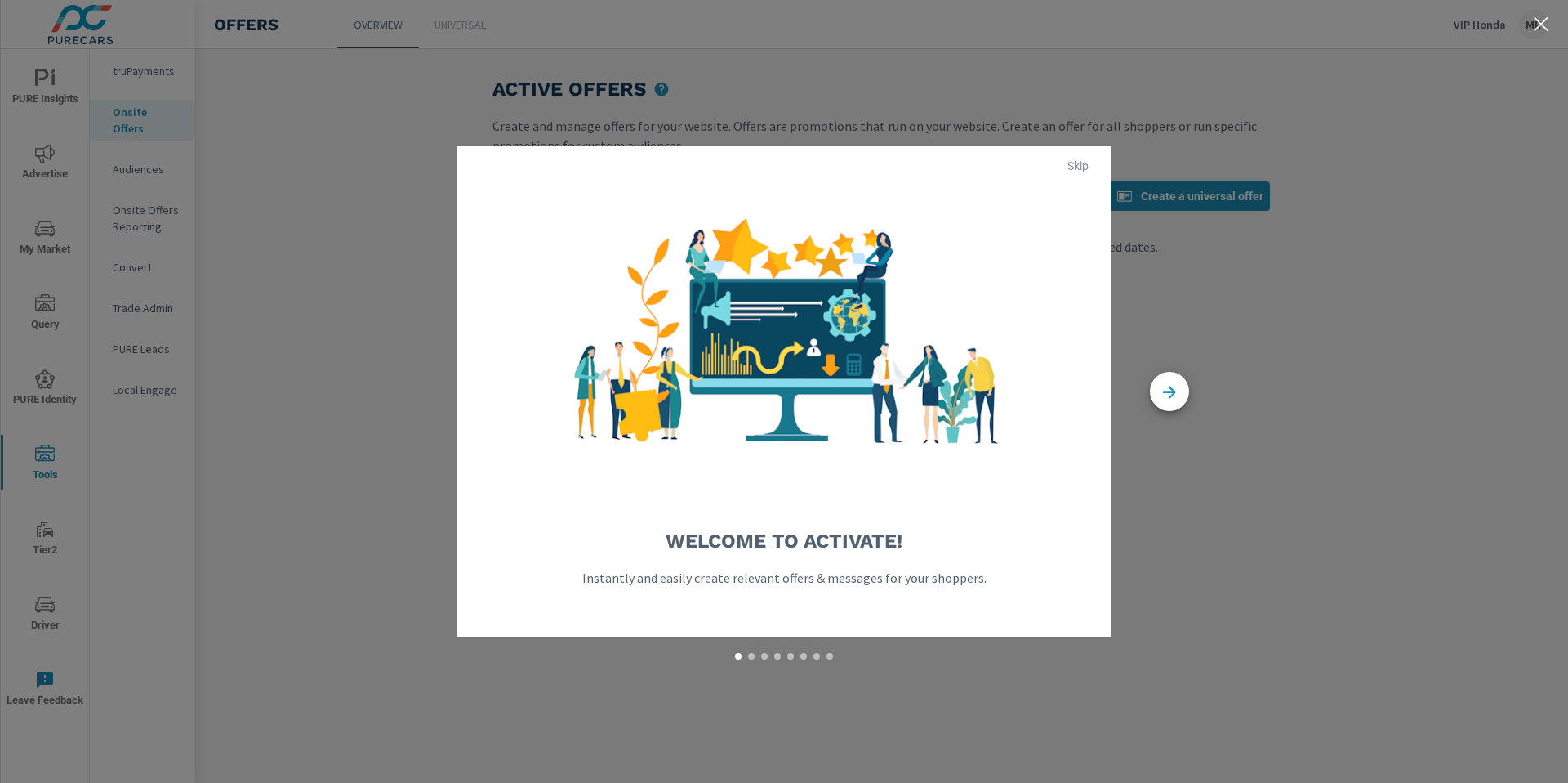
click at [1077, 172] on span "Skip" at bounding box center [1078, 165] width 40 height 15
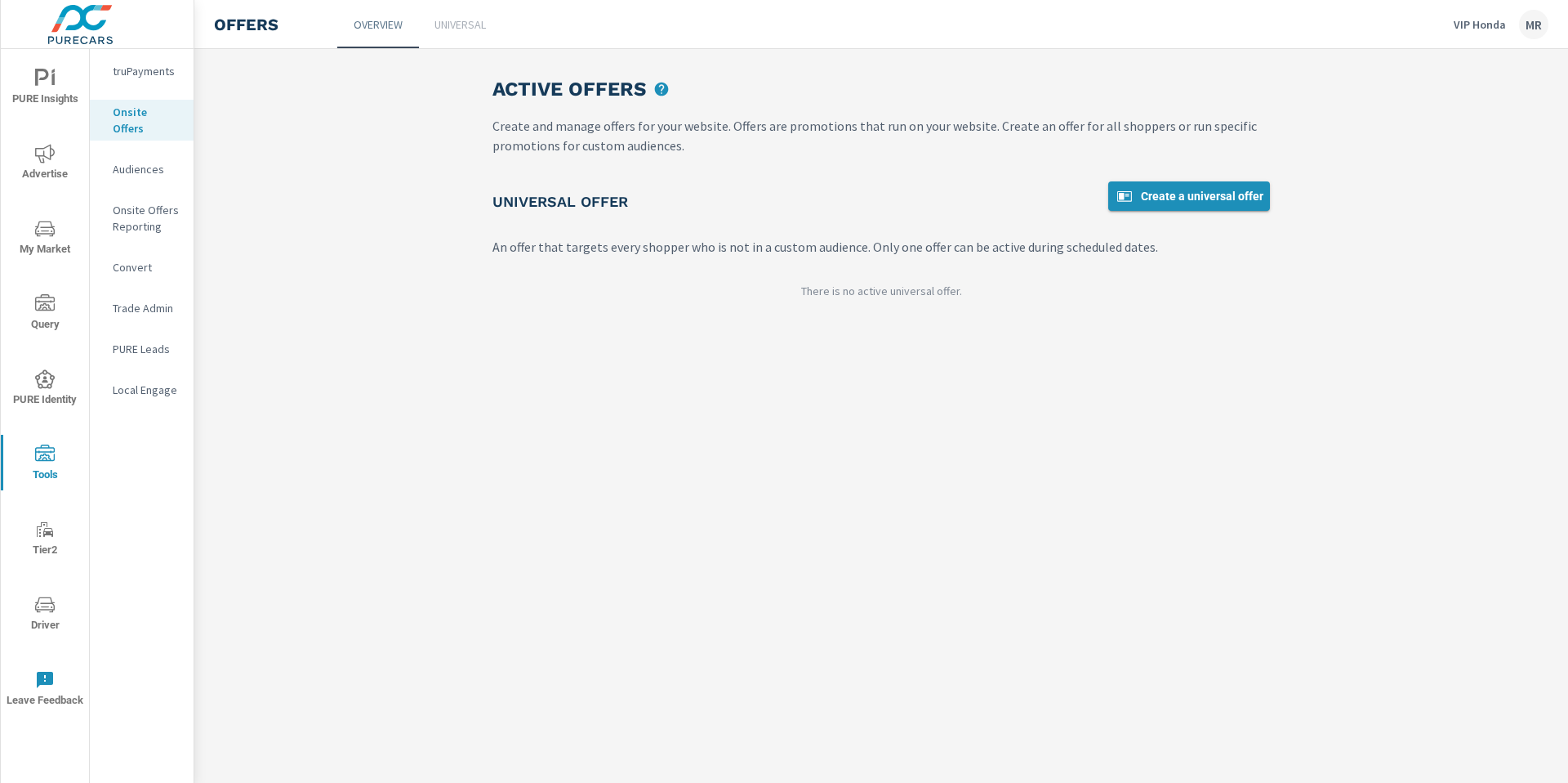
click at [1197, 192] on span "Create a universal offer" at bounding box center [1189, 196] width 148 height 20
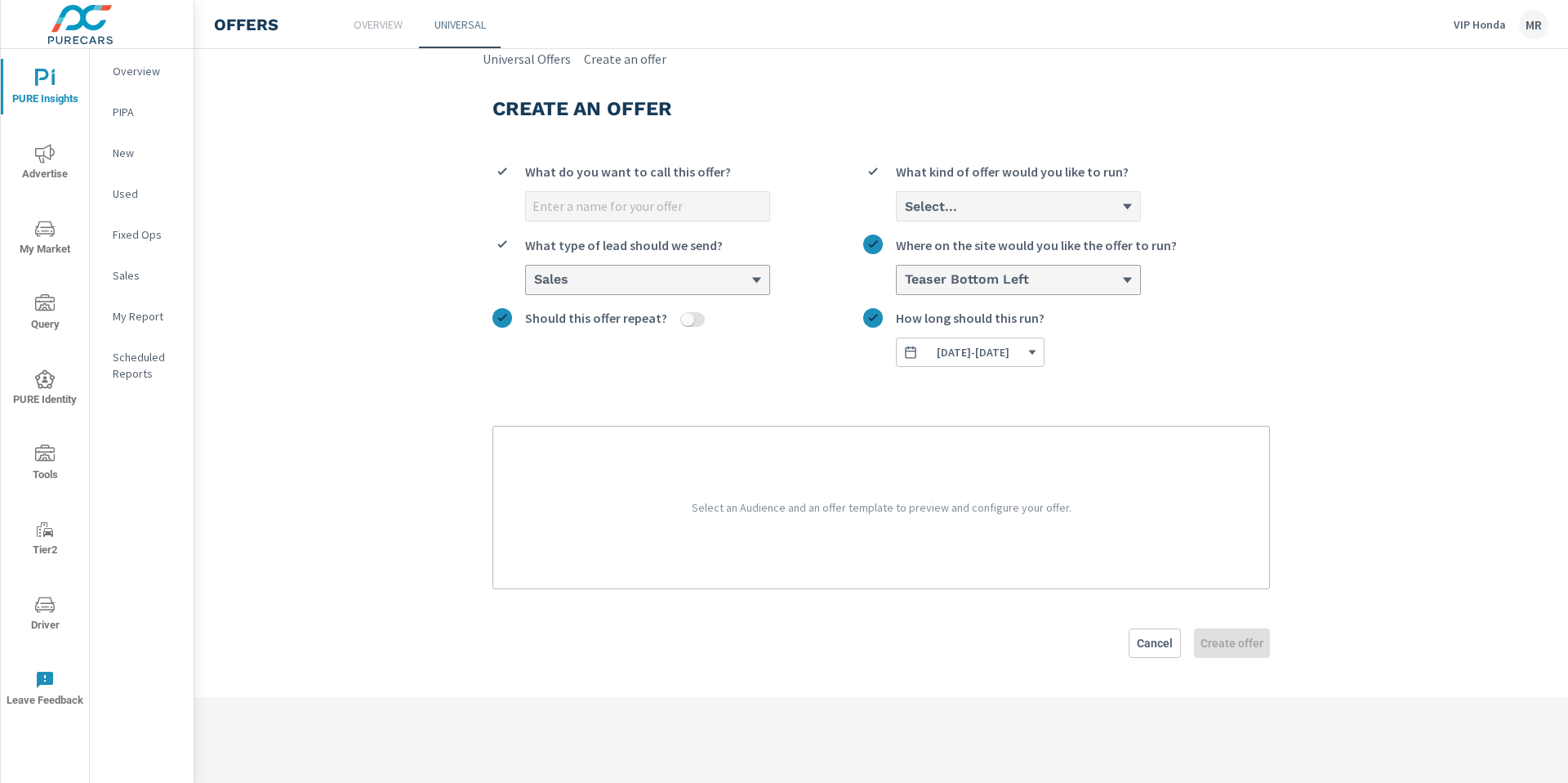
click at [1196, 199] on label "Select... What kind of offer would you like to run?" at bounding box center [1067, 192] width 407 height 59
click at [905, 199] on input "Select... What kind of offer would you like to run?" at bounding box center [904, 207] width 2 height 16
click at [388, 21] on p "Overview" at bounding box center [378, 25] width 49 height 17
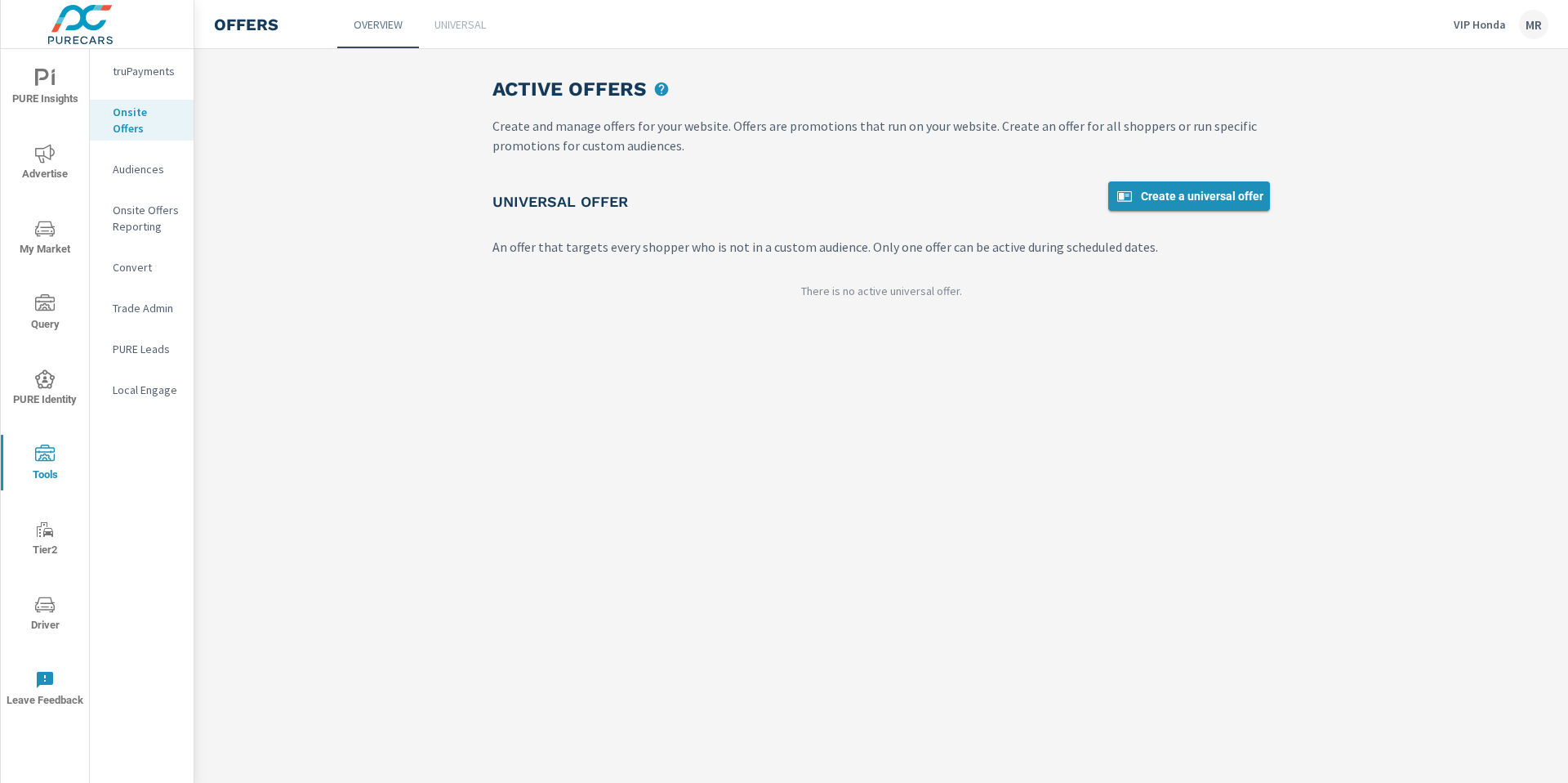
click at [1222, 193] on span "Create a universal offer" at bounding box center [1189, 196] width 148 height 20
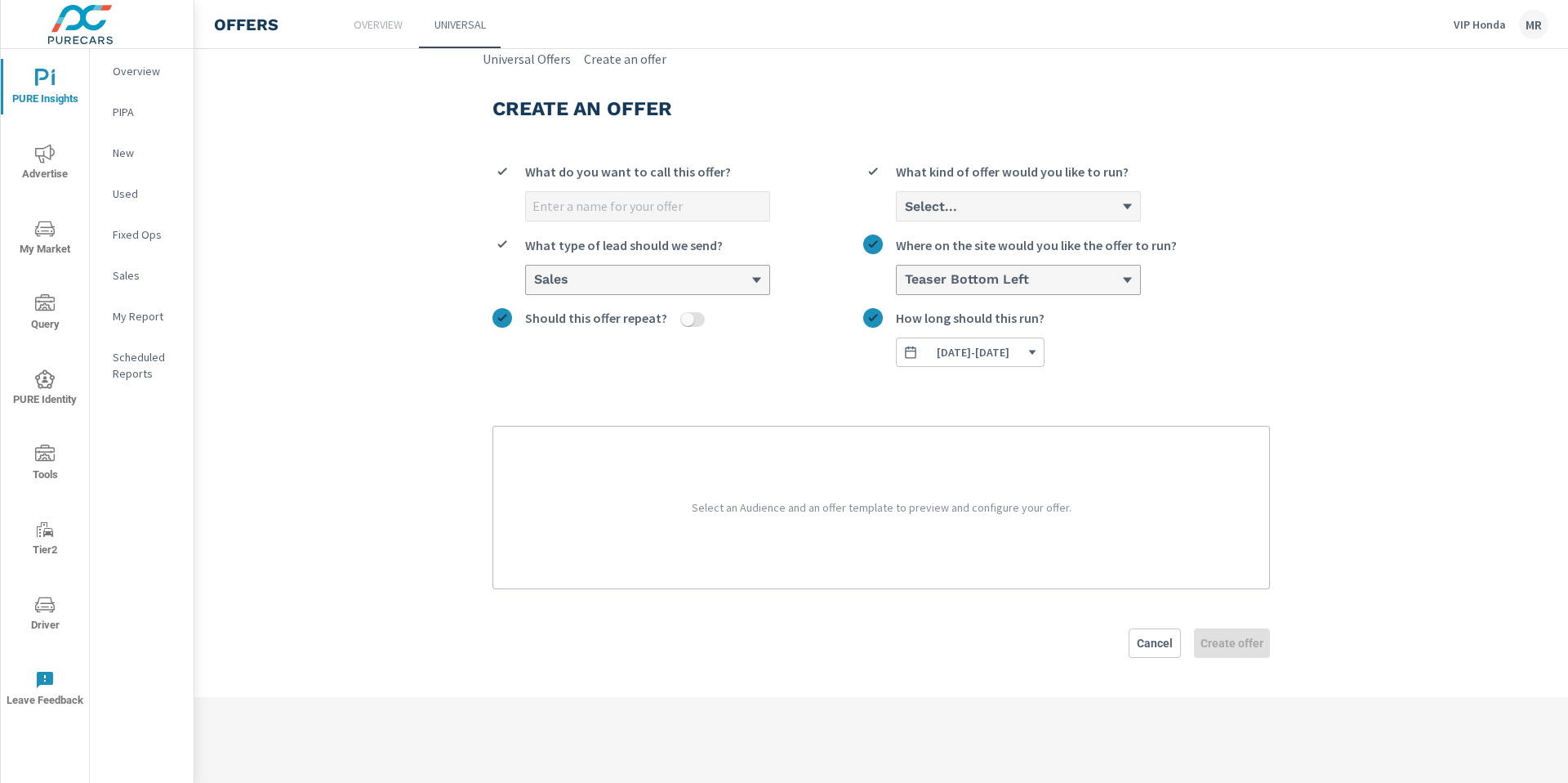
click at [622, 196] on input "What do you want to call this offer?" at bounding box center [647, 206] width 243 height 29
click at [534, 62] on link "Universal Offers" at bounding box center [527, 59] width 88 height 20
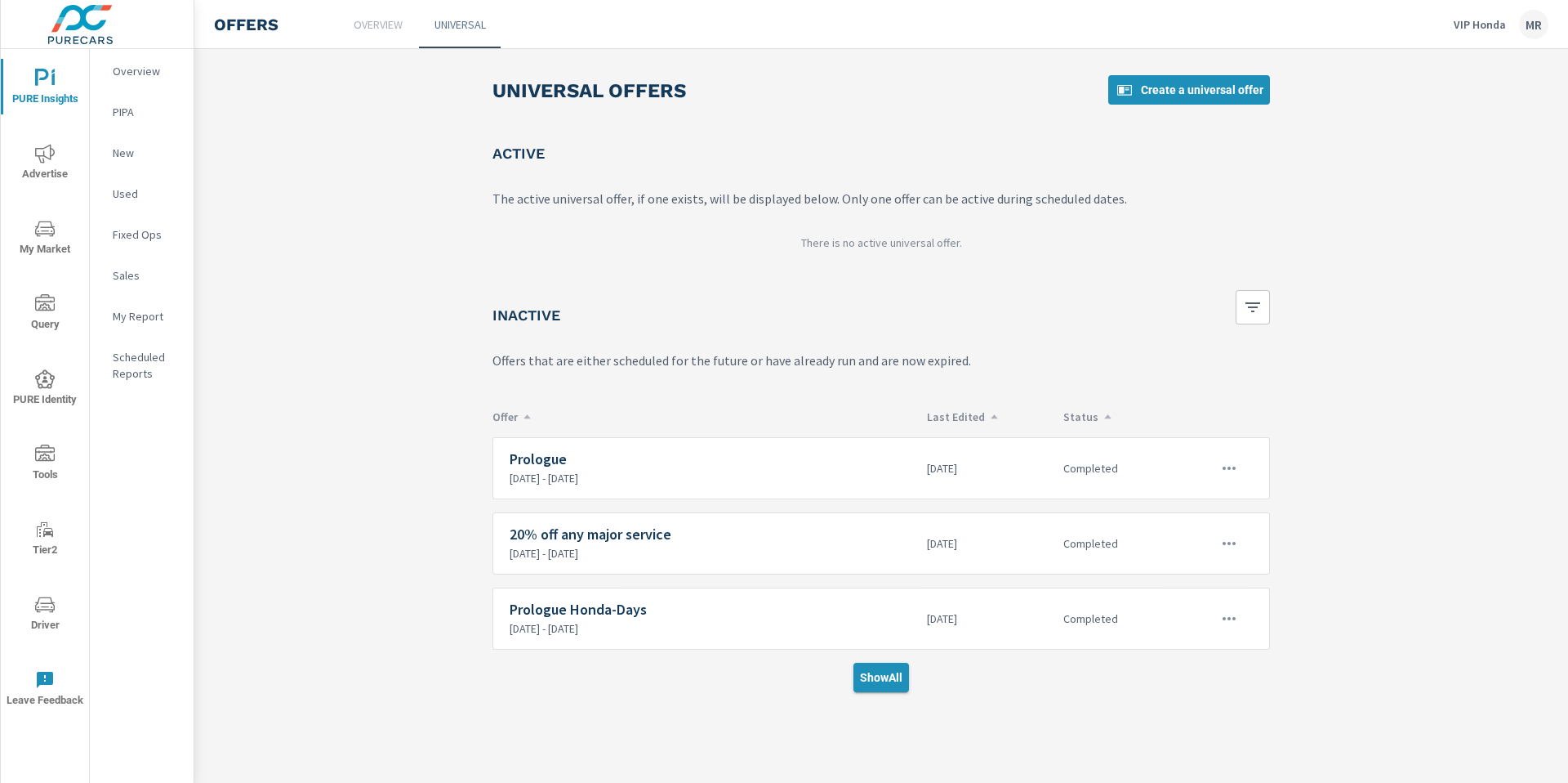
click at [874, 675] on span "Show All" at bounding box center [880, 677] width 42 height 15
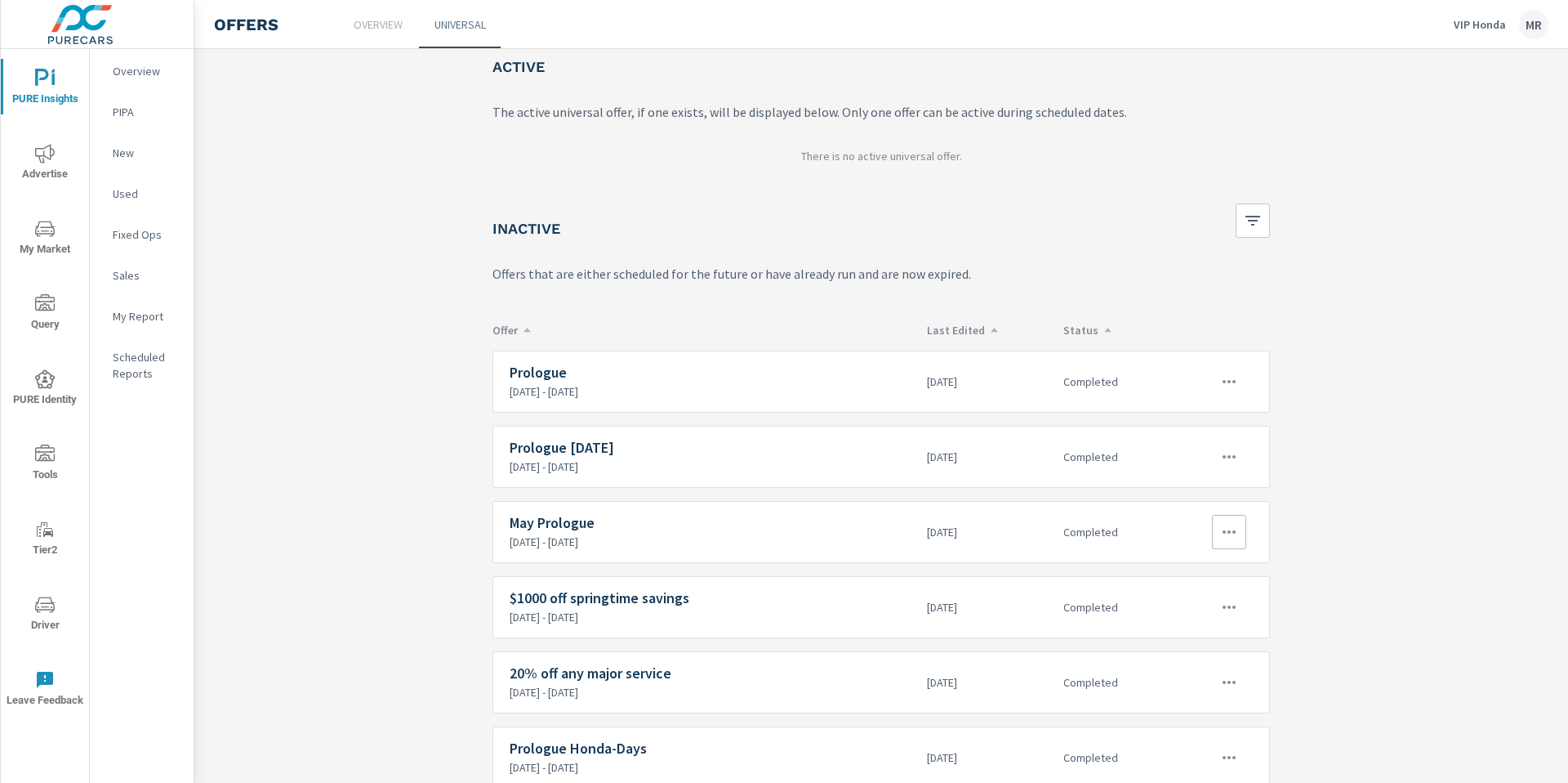
scroll to position [148, 0]
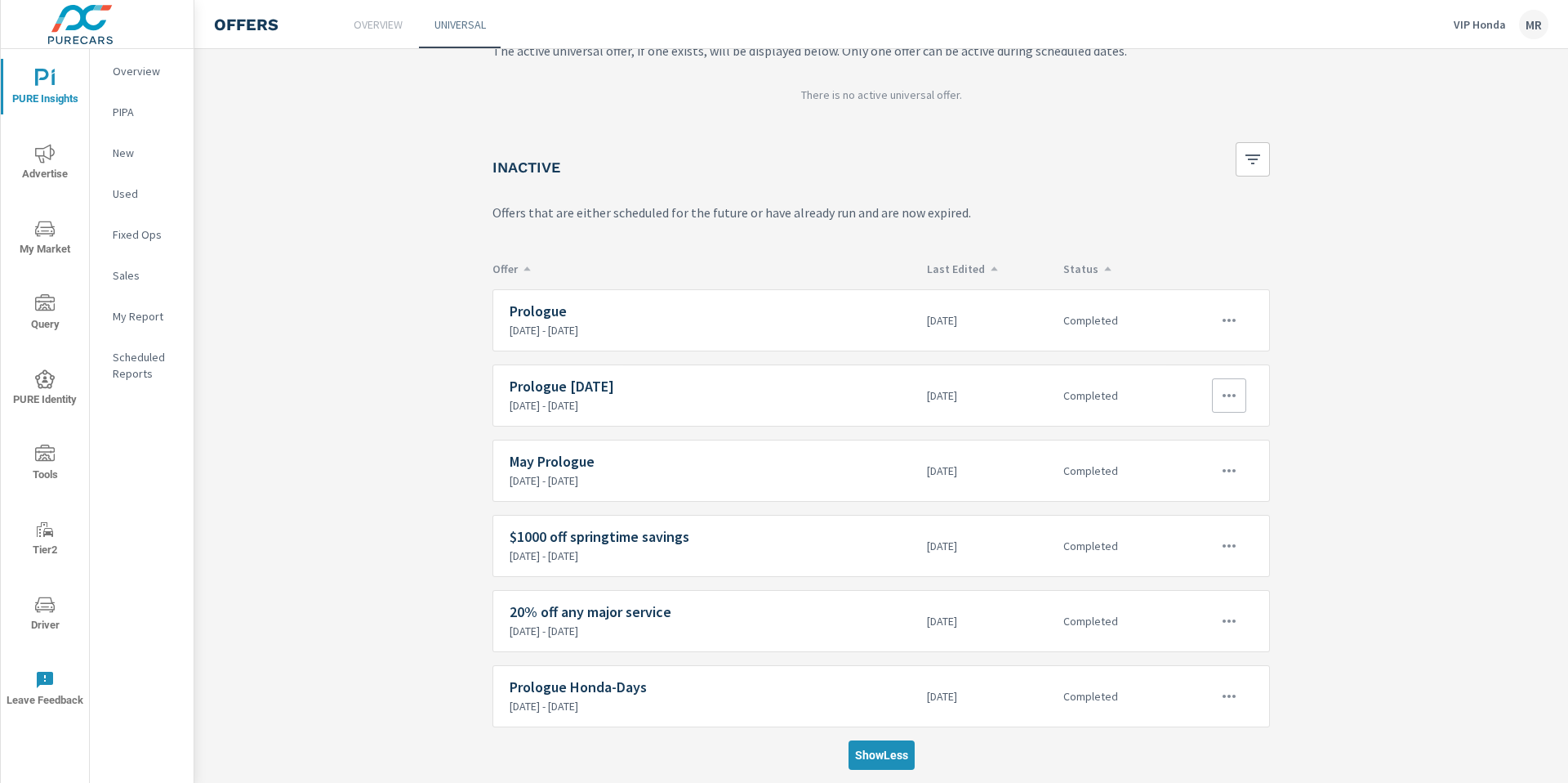
click at [805, 403] on p "[DATE] - [DATE]" at bounding box center [711, 405] width 404 height 15
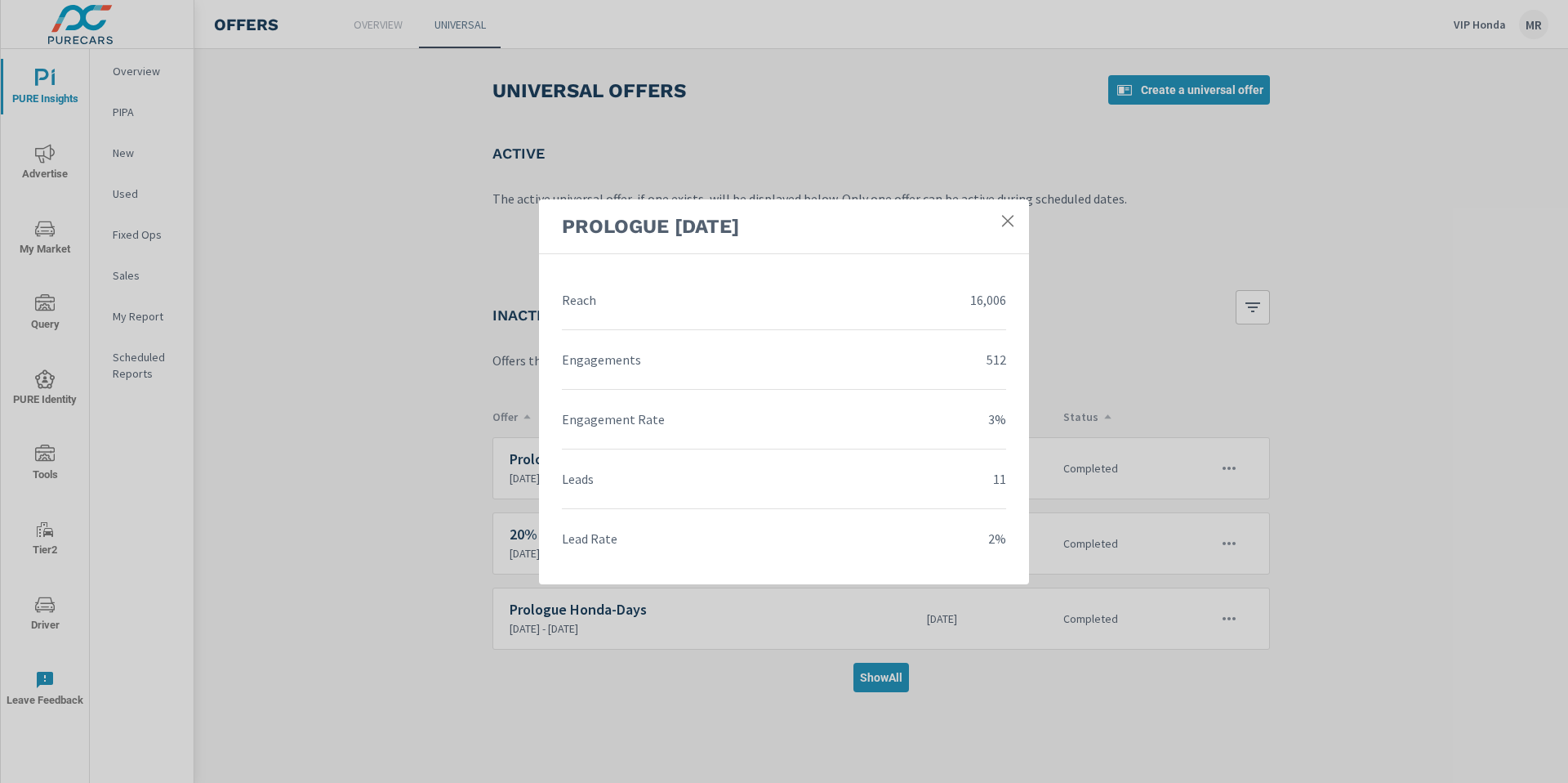
click at [1006, 224] on icon at bounding box center [1008, 220] width 17 height 17
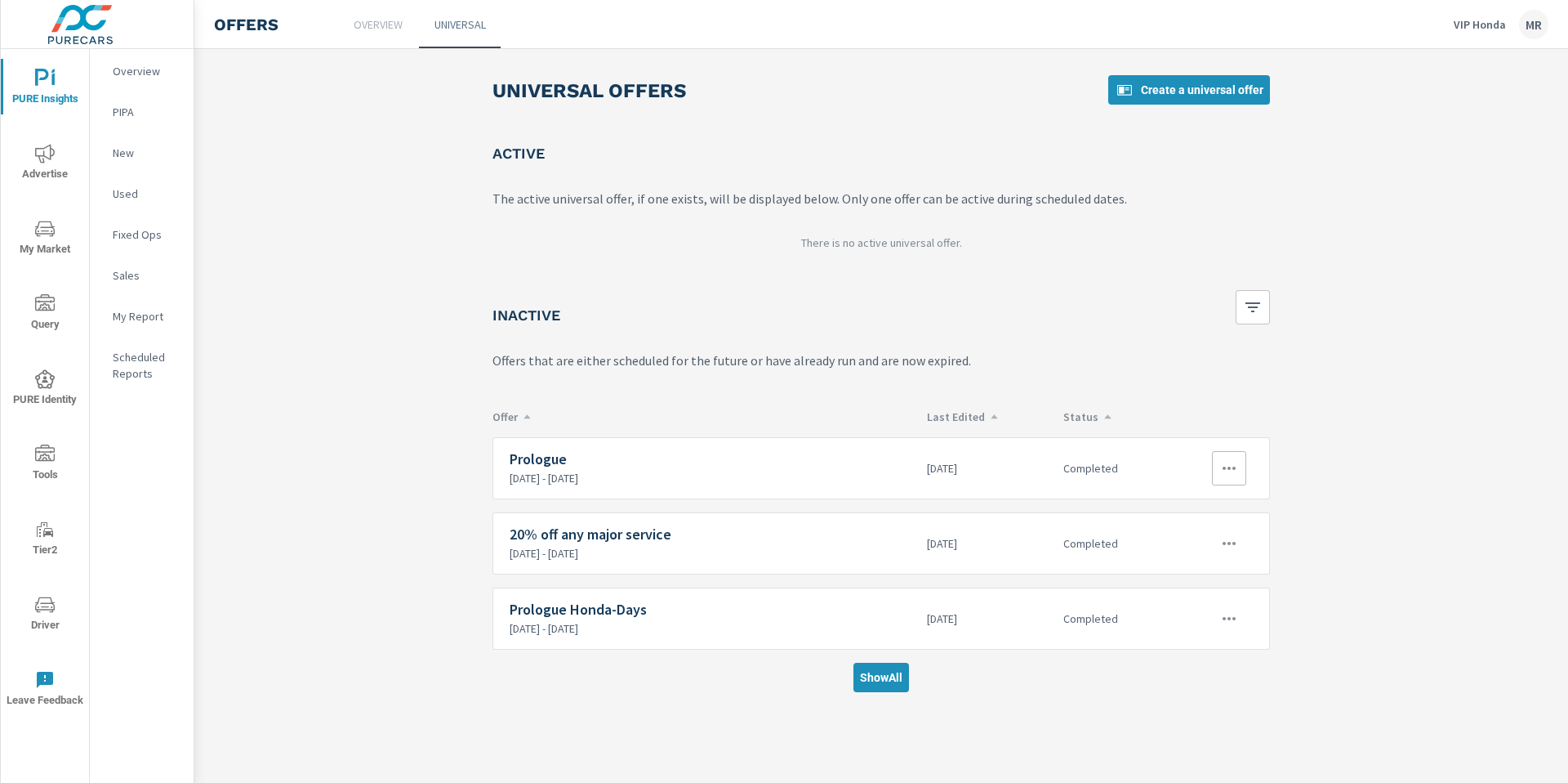
click at [1225, 474] on icon "button" at bounding box center [1229, 469] width 20 height 20
click at [1199, 503] on link "Edit" at bounding box center [1197, 506] width 88 height 40
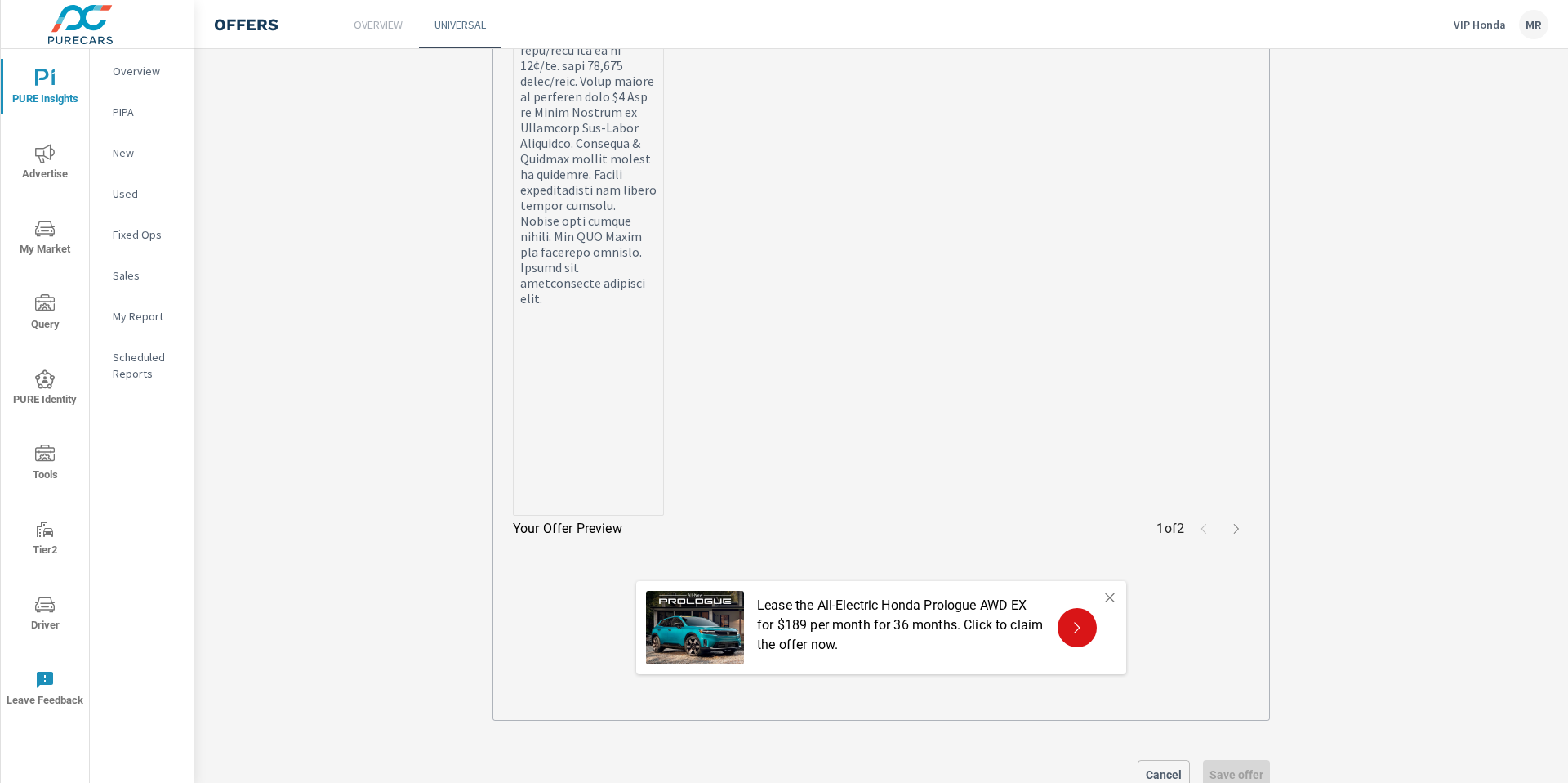
scroll to position [2210, 0]
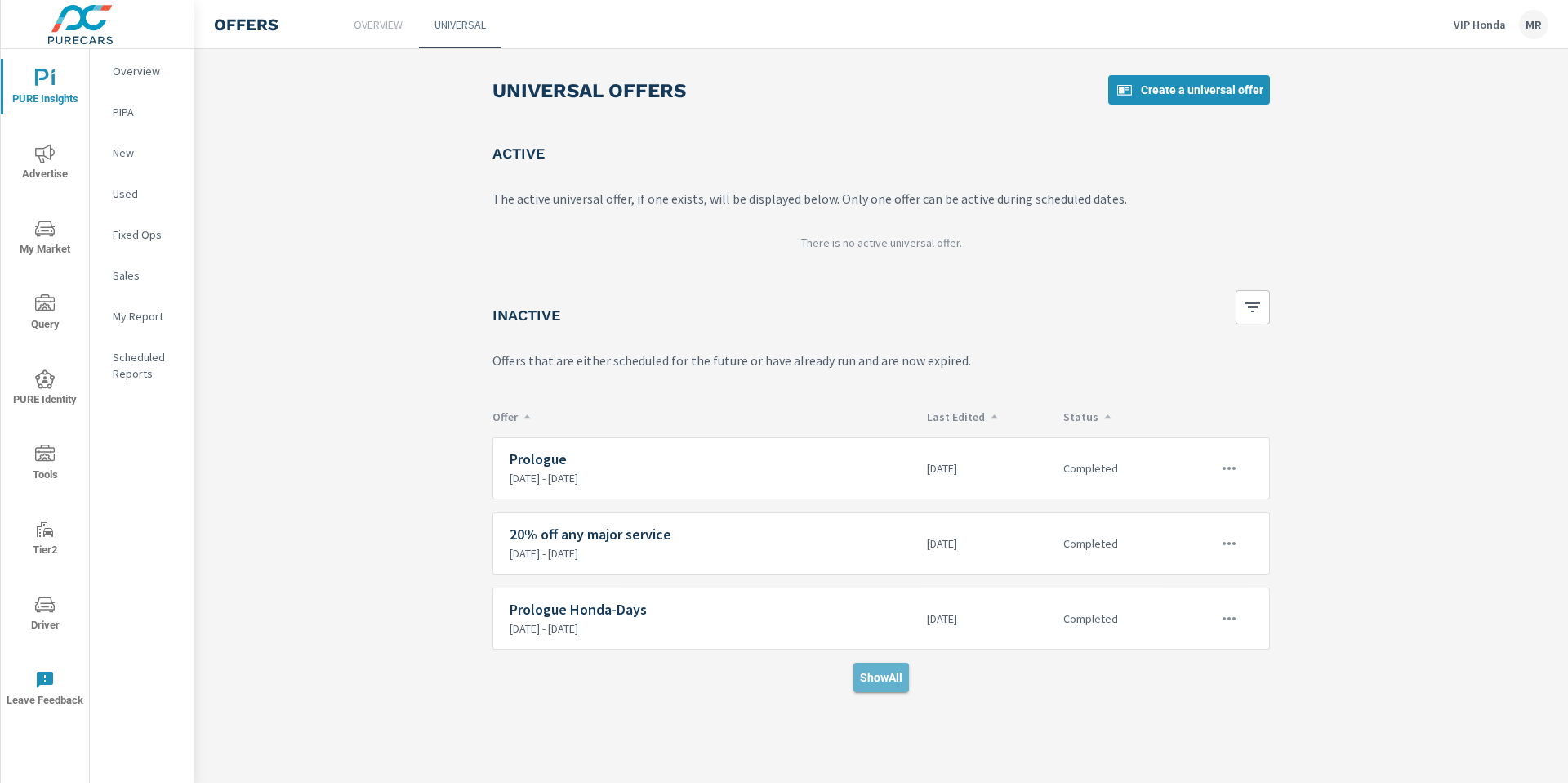
click at [867, 680] on span "Show All" at bounding box center [880, 677] width 42 height 15
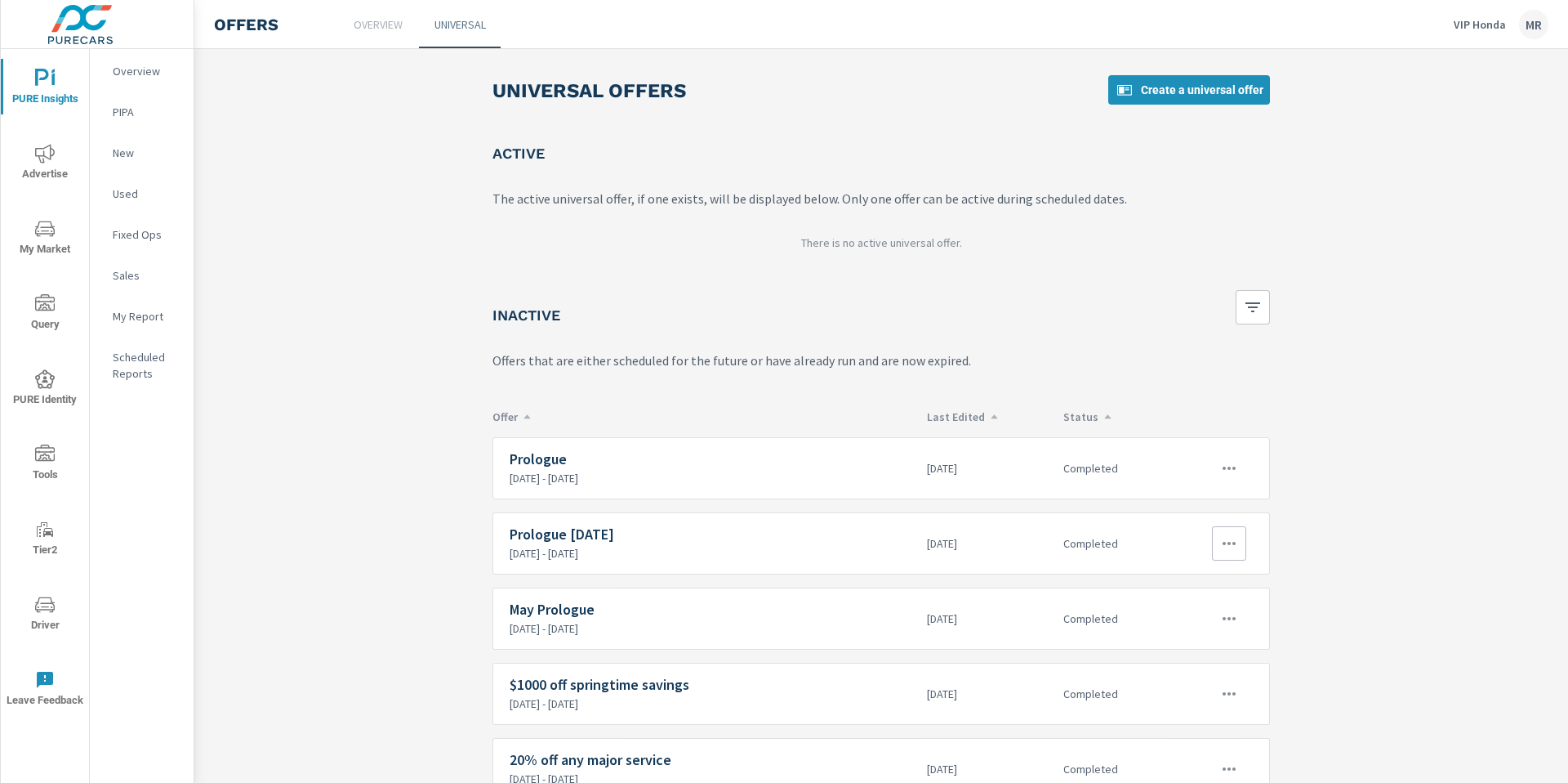
click at [1154, 545] on p "Completed" at bounding box center [1112, 543] width 97 height 15
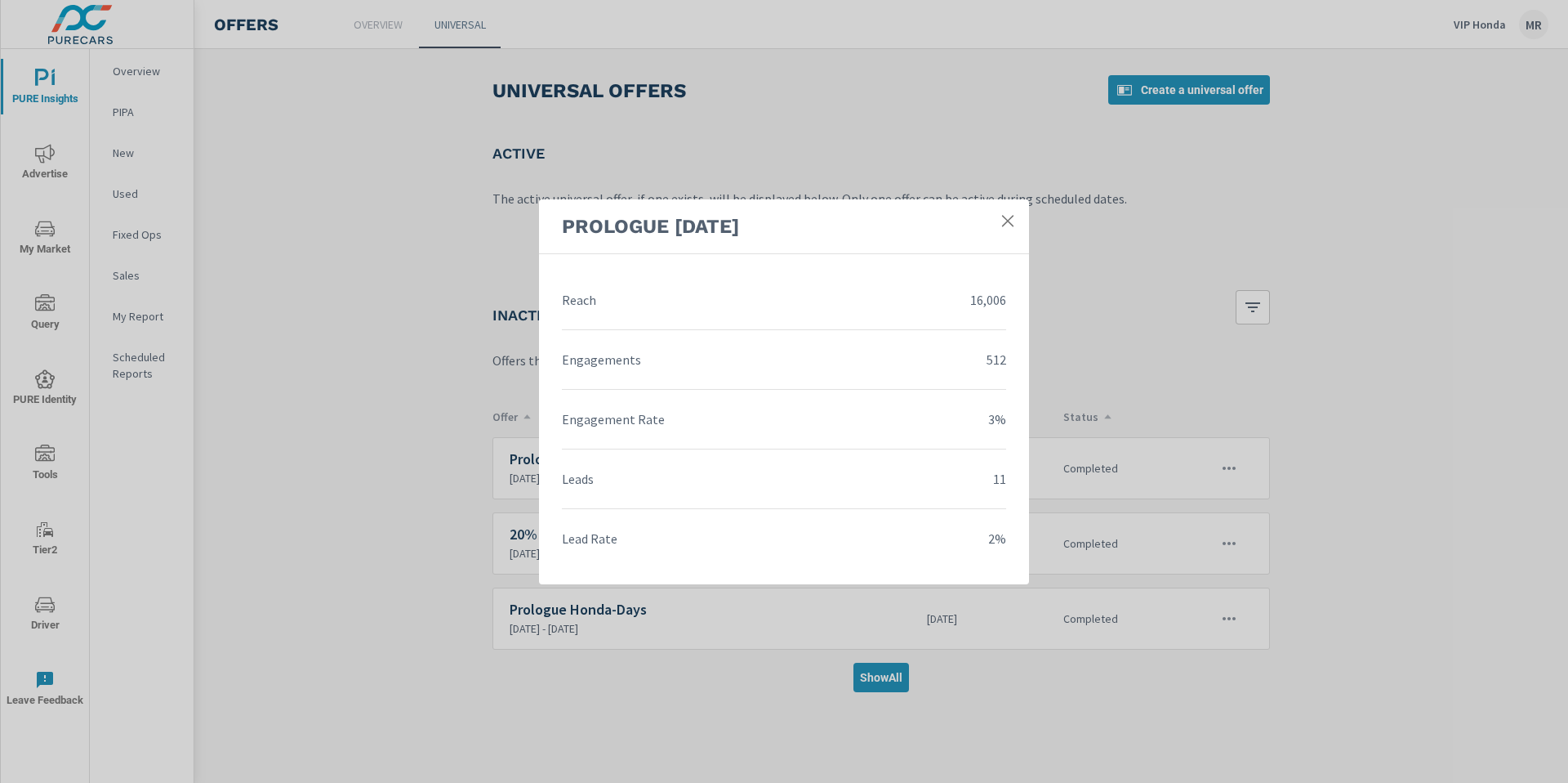
click at [1011, 228] on icon at bounding box center [1008, 220] width 17 height 17
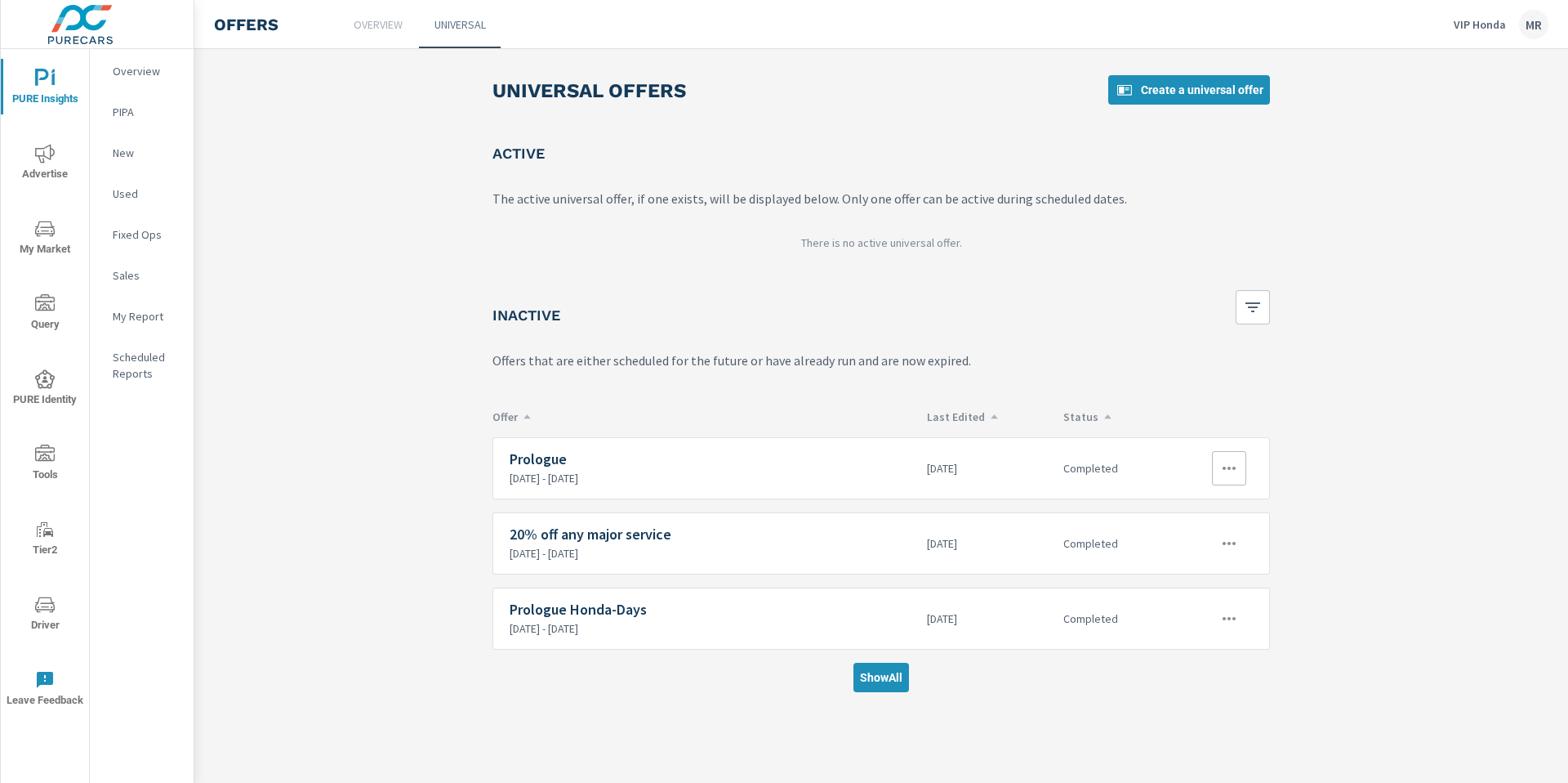
click at [1216, 468] on button "button" at bounding box center [1229, 468] width 35 height 35
click at [1175, 508] on div "Edit" at bounding box center [1175, 506] width 22 height 20
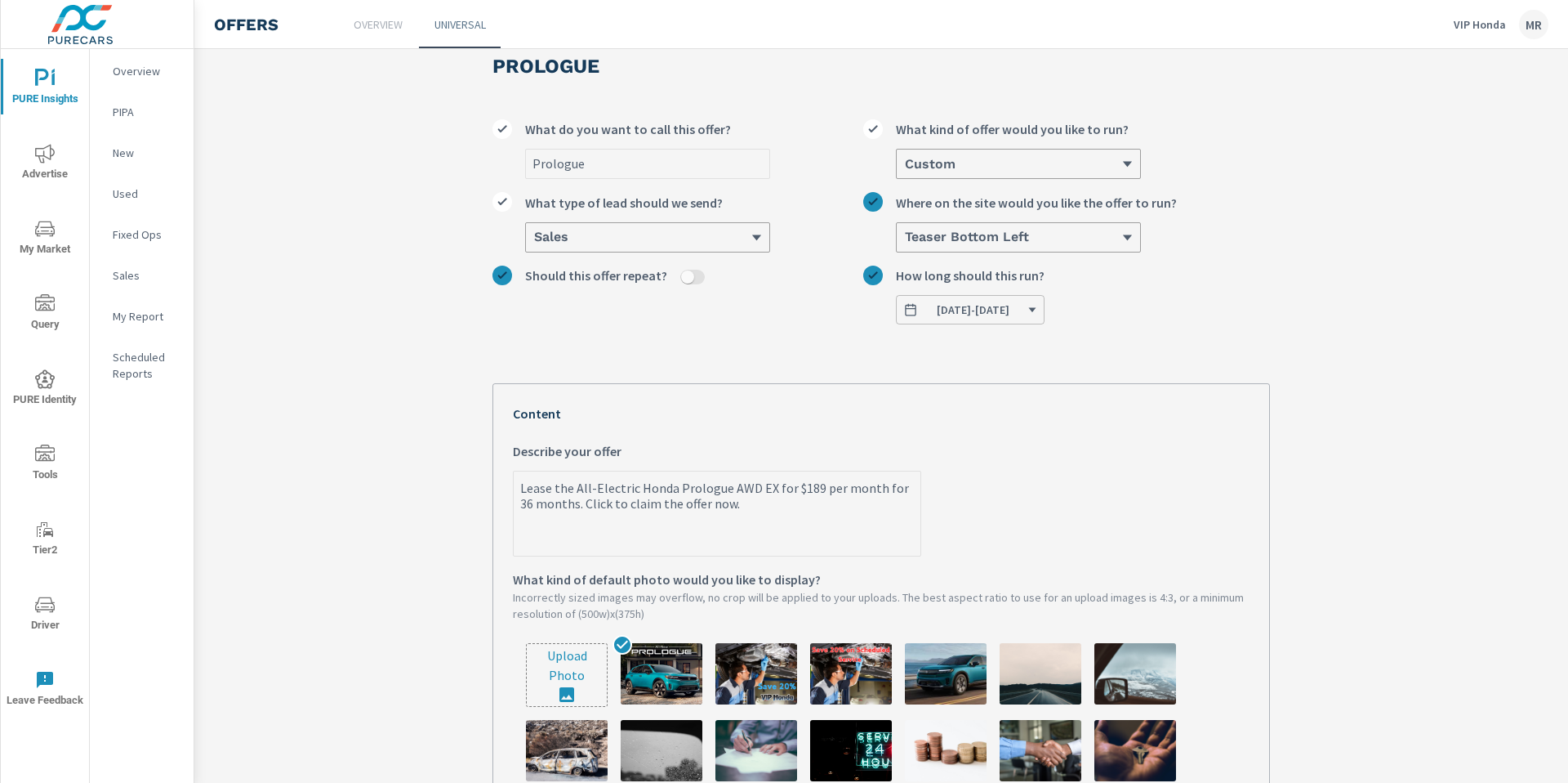
scroll to position [41, 0]
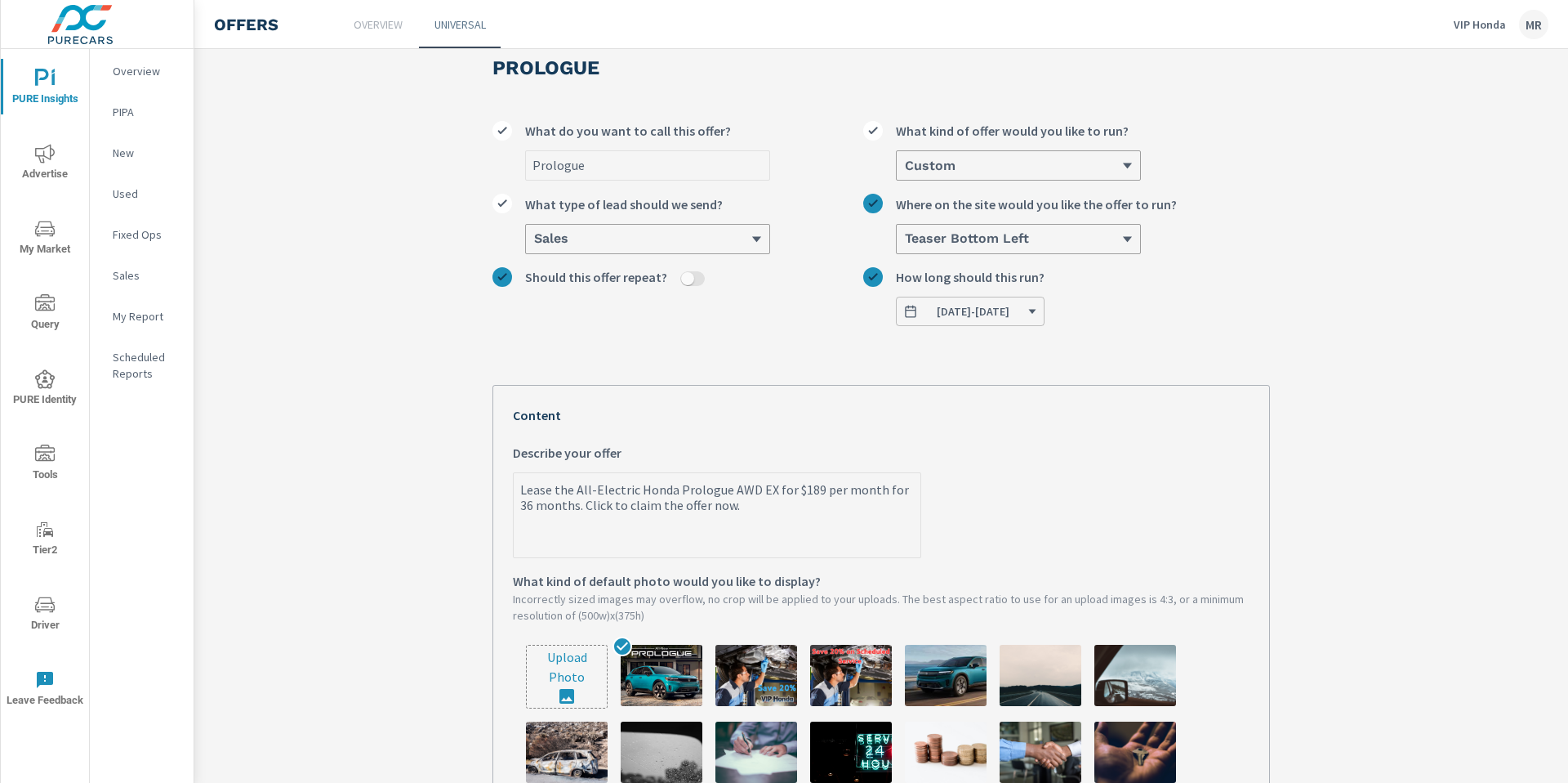
click at [974, 315] on span "[DATE] - [DATE]" at bounding box center [973, 311] width 73 height 15
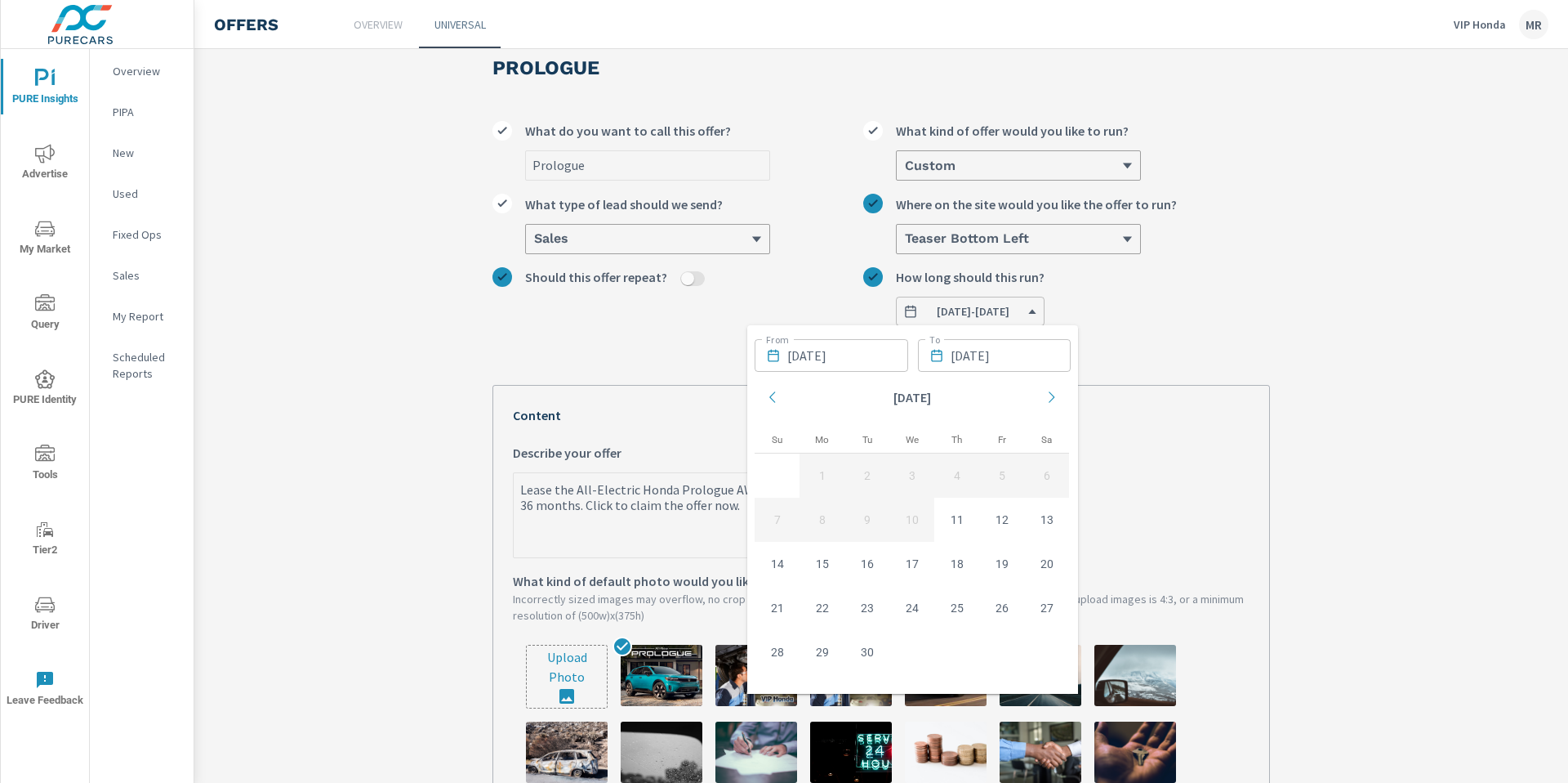
drag, startPoint x: 1159, startPoint y: 327, endPoint x: 878, endPoint y: 296, distance: 282.7
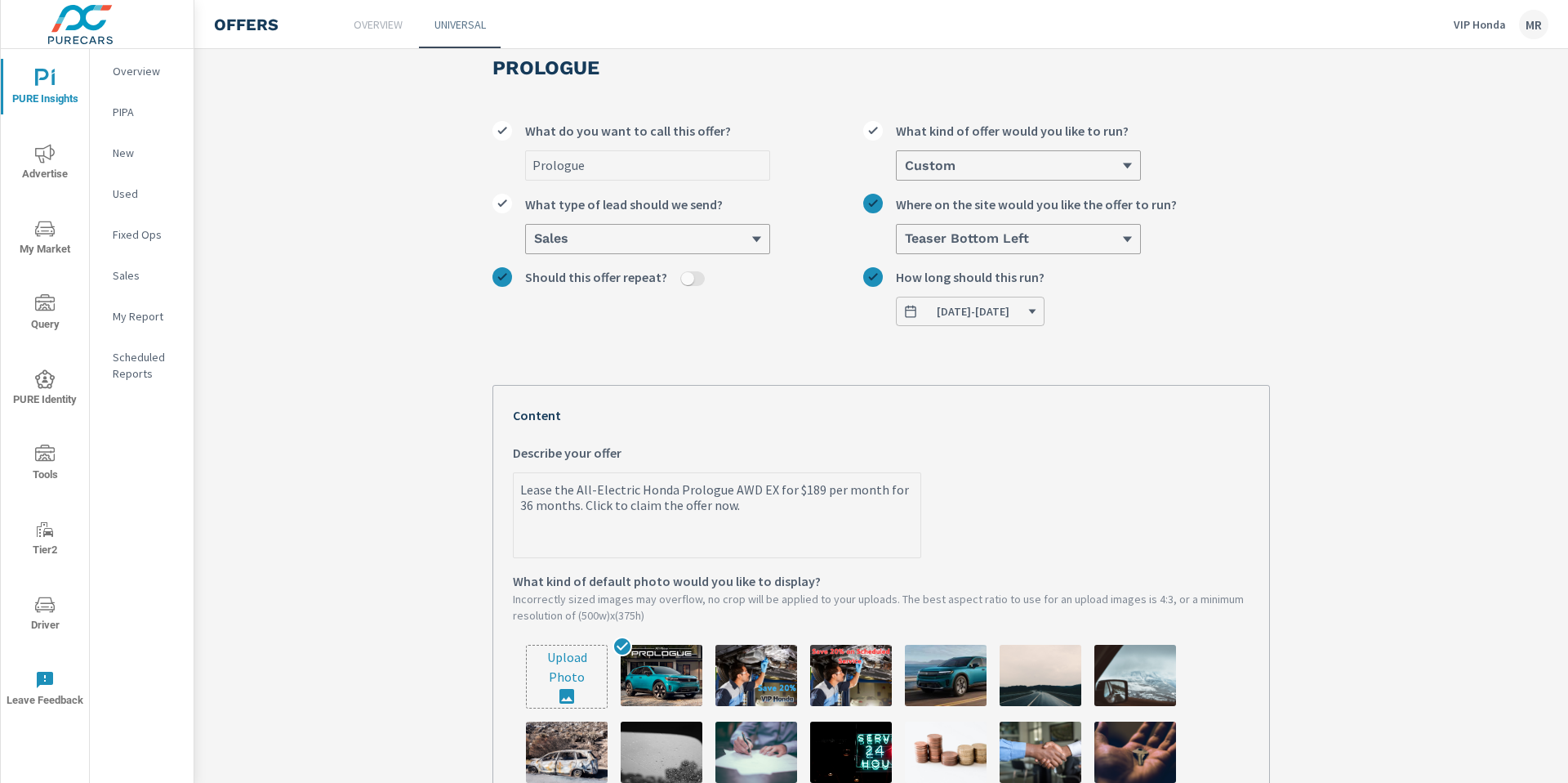
drag, startPoint x: 729, startPoint y: 528, endPoint x: 379, endPoint y: 469, distance: 354.9
type textarea "x"
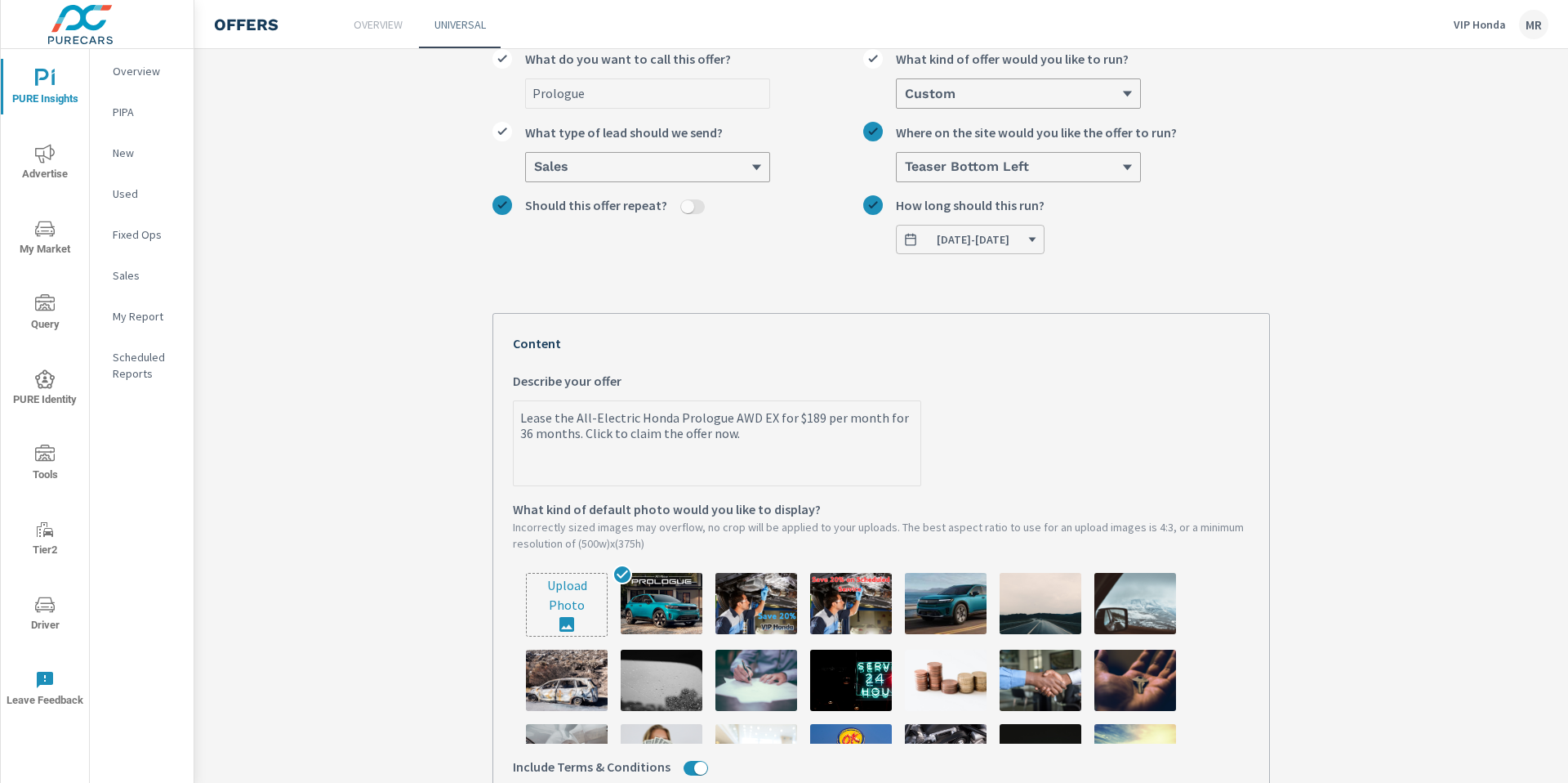
scroll to position [116, 0]
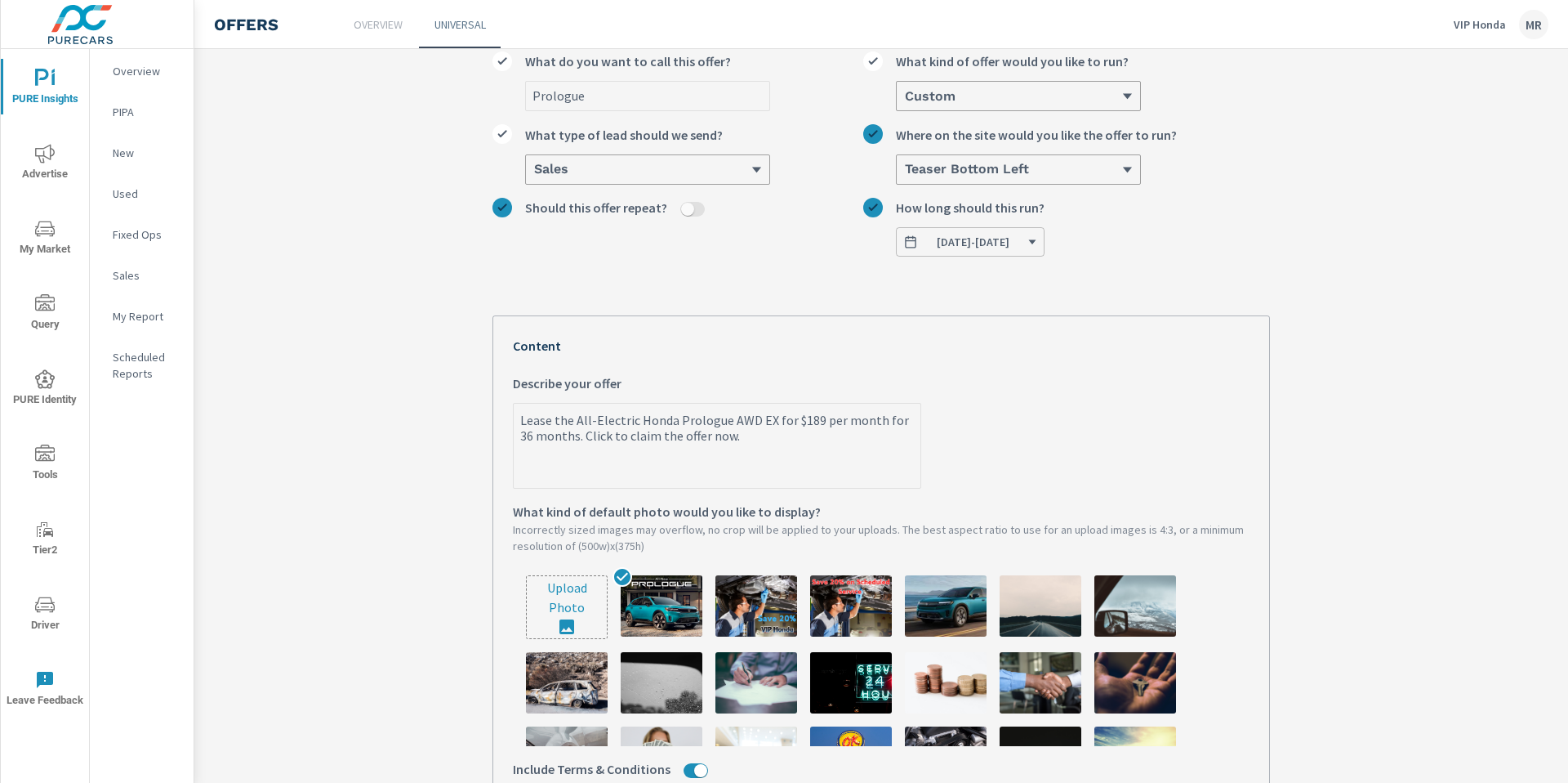
click at [786, 436] on textarea "Lease the All-Electric Honda Prologue AWD EX for $189 per month for 36 months. …" at bounding box center [717, 447] width 407 height 82
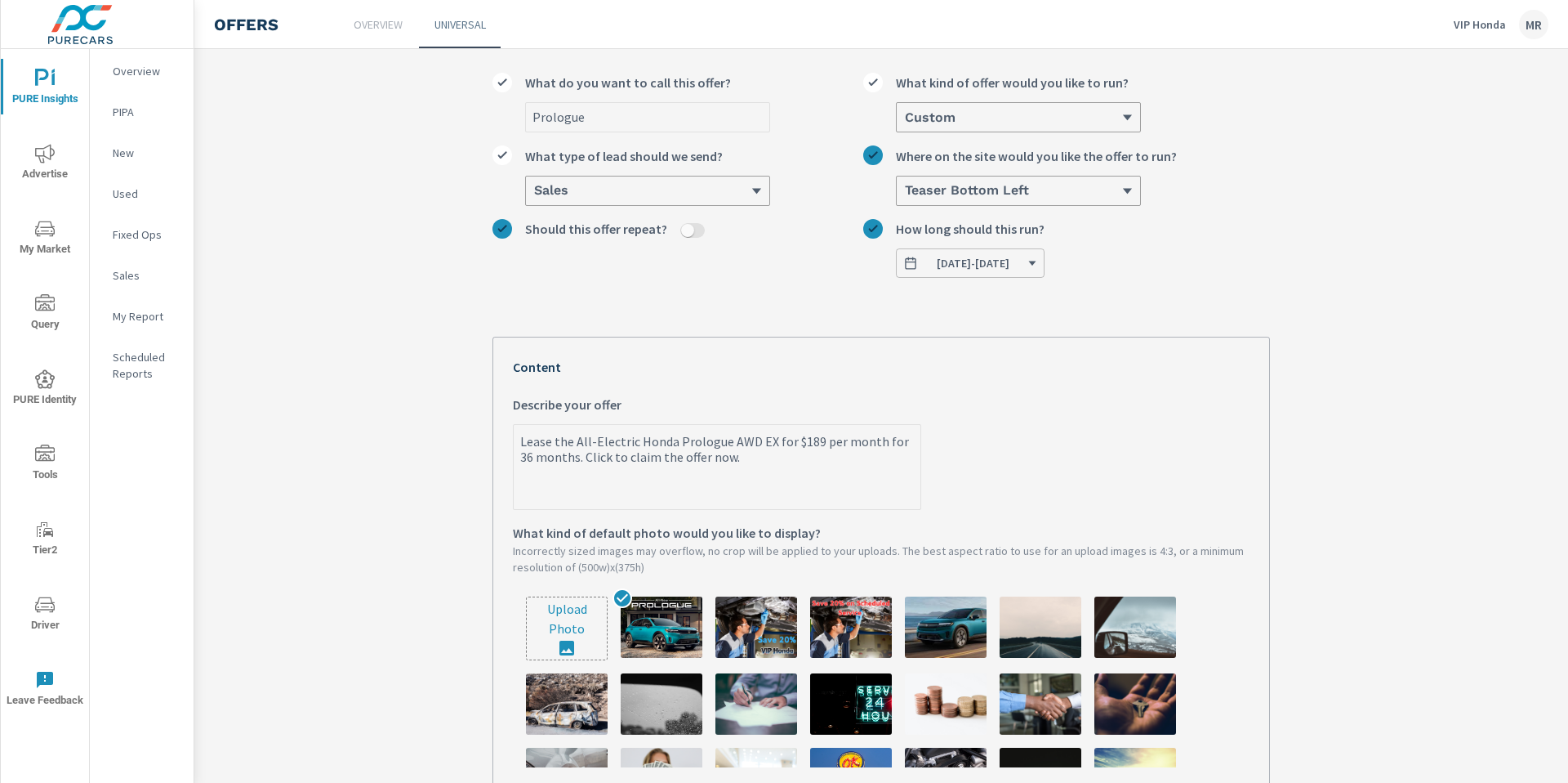
scroll to position [0, 0]
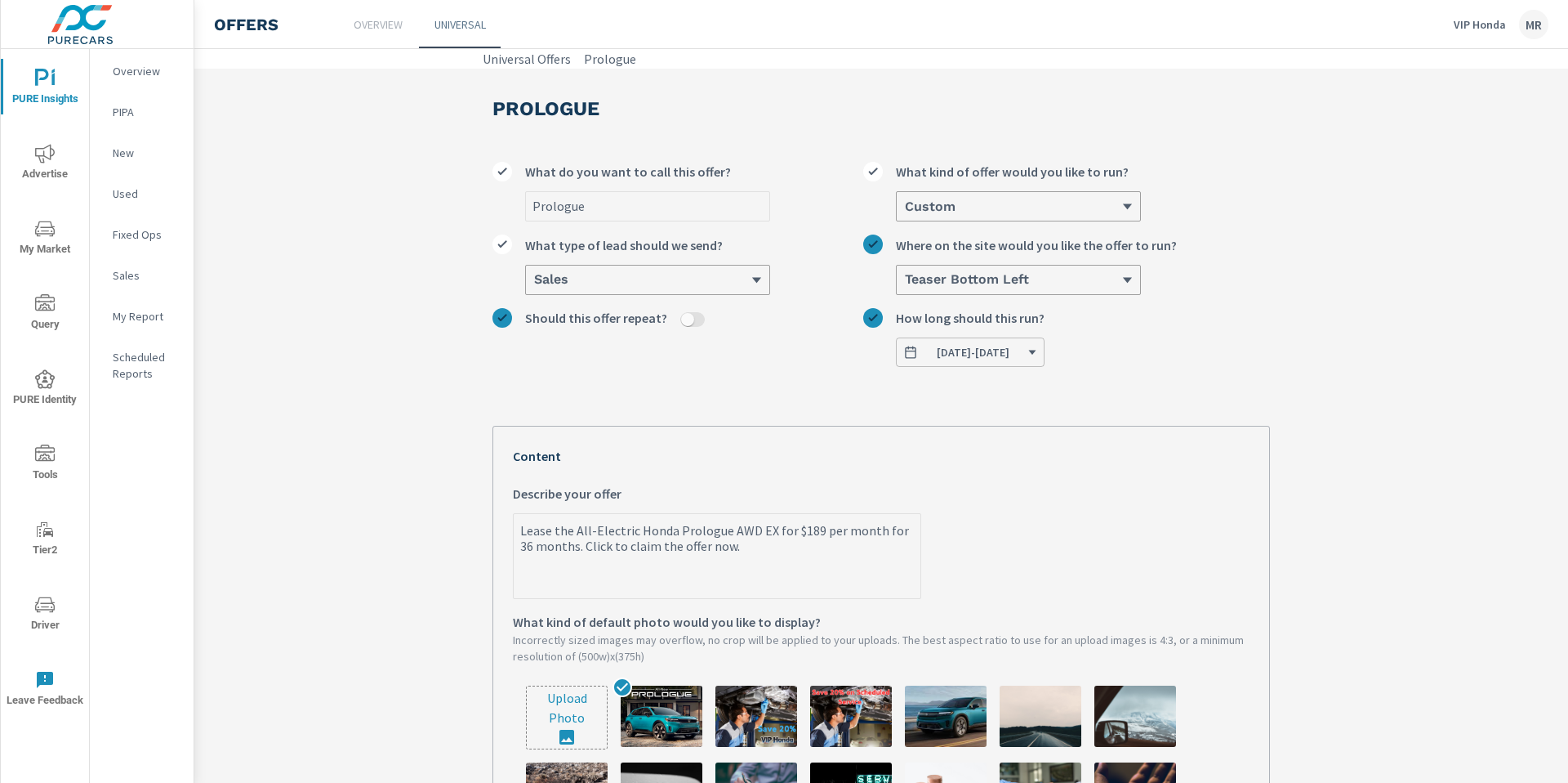
type textarea "x"
click at [387, 31] on p "Overview" at bounding box center [378, 25] width 49 height 17
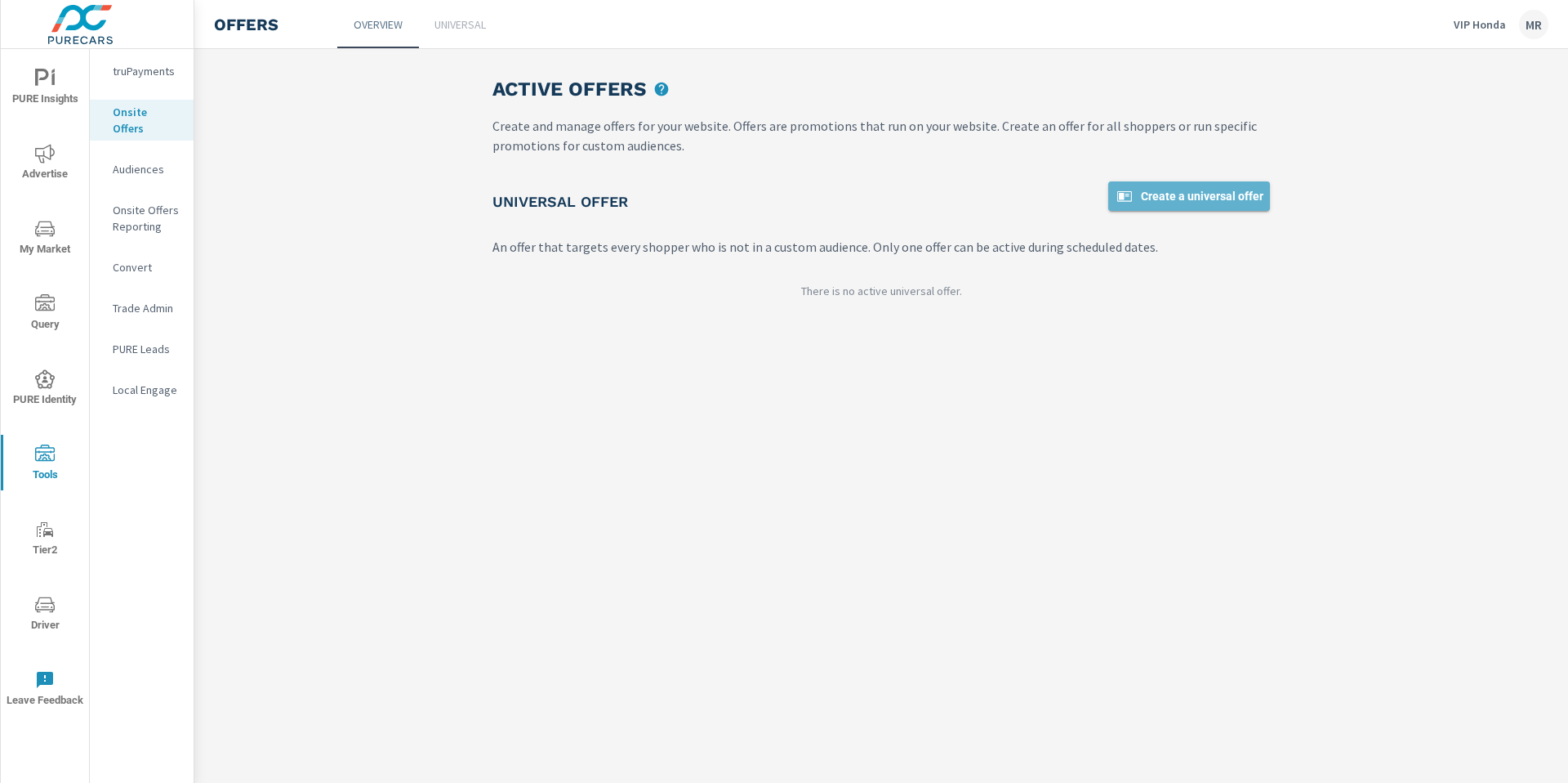
click at [1158, 195] on span "Create a universal offer" at bounding box center [1189, 196] width 148 height 20
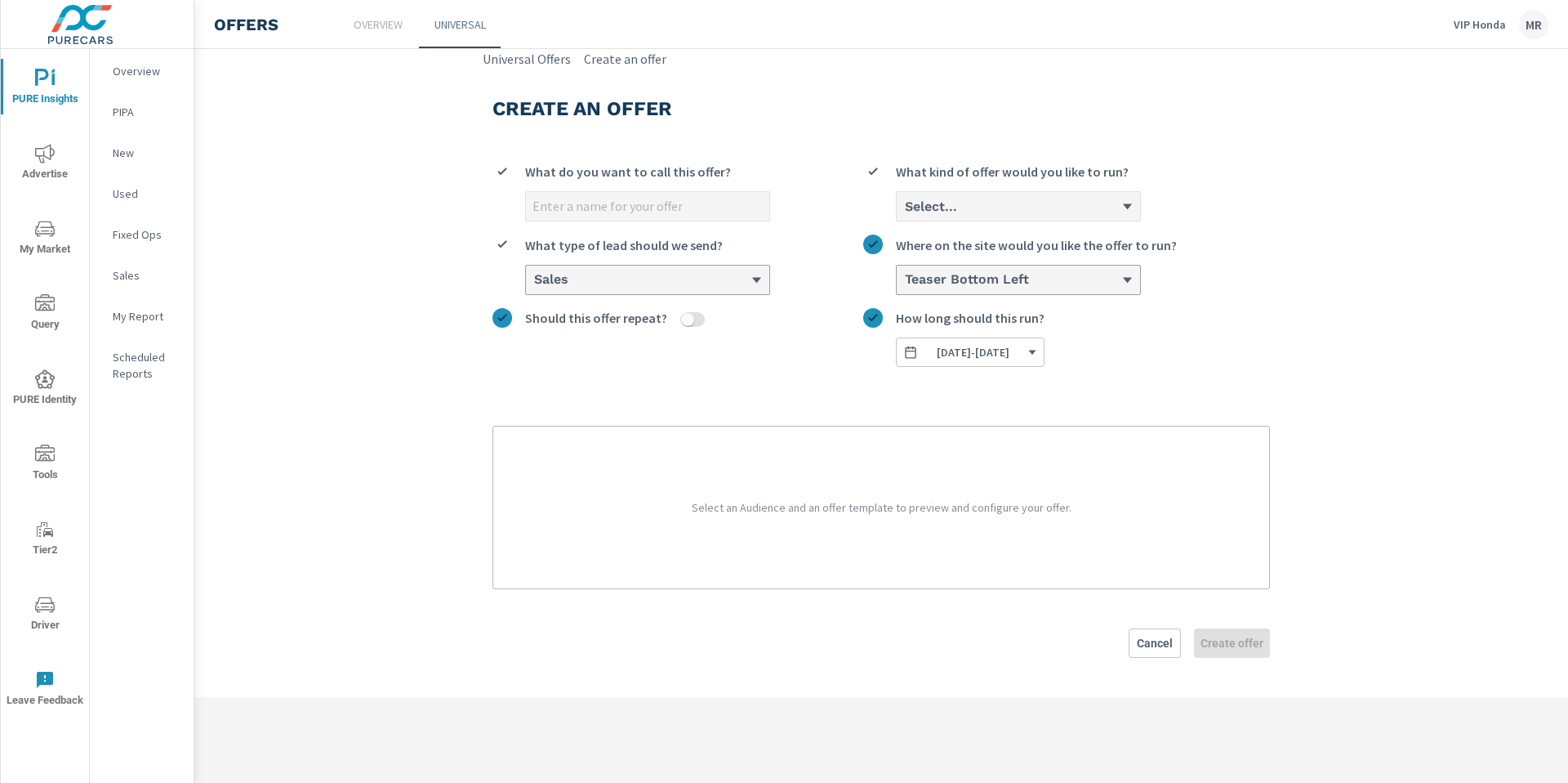
click at [692, 210] on input "What do you want to call this offer?" at bounding box center [647, 206] width 243 height 29
